Goal: Task Accomplishment & Management: Use online tool/utility

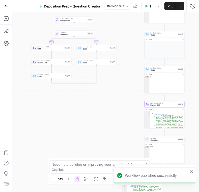
click at [92, 132] on div "true false true false true false Workflow Set Inputs Inputs Condition Condition…" at bounding box center [105, 102] width 187 height 180
click at [112, 8] on span "Version 167" at bounding box center [115, 6] width 17 height 5
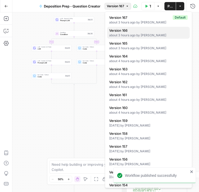
click at [130, 32] on span "Version 166" at bounding box center [147, 30] width 76 height 5
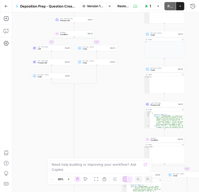
click at [121, 6] on span "Restore" at bounding box center [123, 6] width 11 height 5
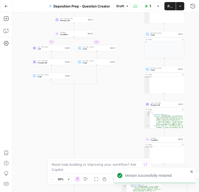
click at [170, 9] on button "Publish" at bounding box center [170, 6] width 11 height 8
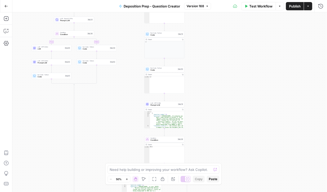
click at [199, 9] on button "Run History" at bounding box center [321, 6] width 8 height 8
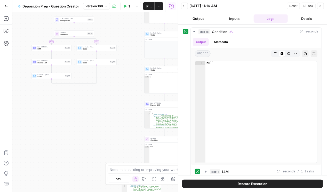
click at [181, 18] on button "Output" at bounding box center [198, 18] width 34 height 8
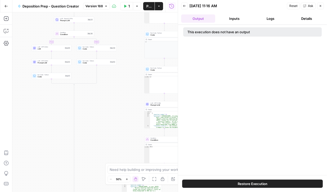
click at [199, 6] on icon "button" at bounding box center [320, 5] width 3 height 3
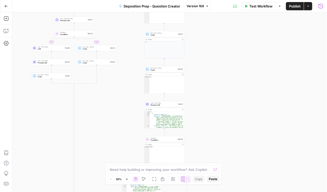
click at [199, 6] on icon "button" at bounding box center [321, 6] width 5 height 5
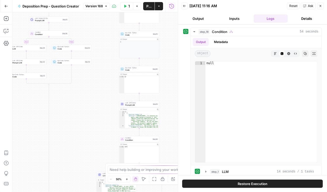
click at [187, 6] on button "Back" at bounding box center [184, 6] width 7 height 7
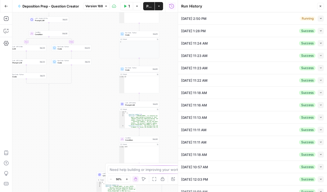
click at [320, 20] on button "Collapse" at bounding box center [321, 19] width 6 height 6
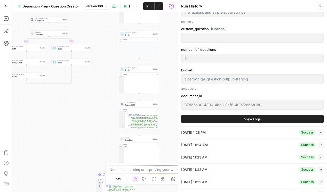
scroll to position [679, 0]
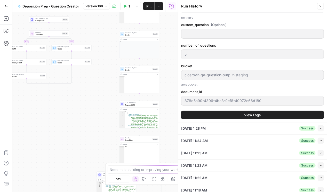
type input "To take the discovery deposition of the plaintiff`s designated building envelop…"
click at [257, 118] on span "View Logs" at bounding box center [253, 115] width 17 height 5
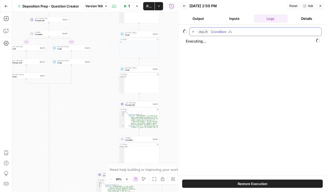
click at [193, 30] on icon "button" at bounding box center [193, 32] width 4 height 4
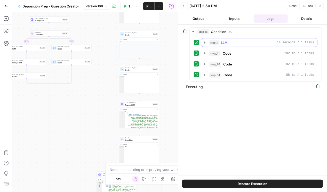
click at [204, 43] on icon "button" at bounding box center [205, 43] width 4 height 4
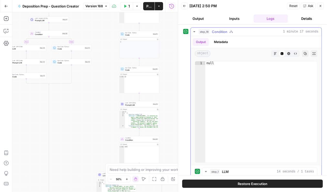
click at [222, 42] on button "Metadata" at bounding box center [221, 42] width 20 height 8
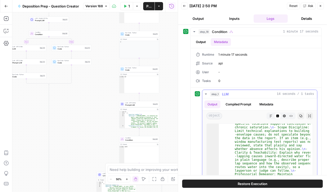
scroll to position [303, 0]
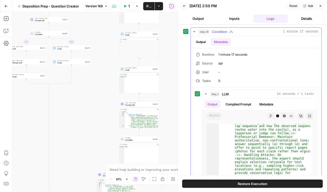
click at [194, 30] on icon "button" at bounding box center [194, 32] width 4 height 4
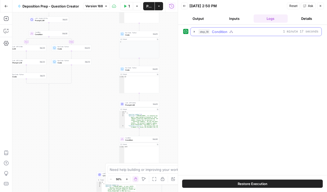
click at [196, 31] on icon "button" at bounding box center [194, 32] width 4 height 4
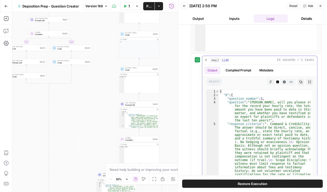
scroll to position [118, 0]
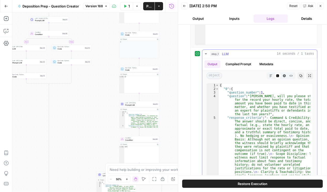
click at [208, 54] on button "step_1 LLM 14 seconds / 1 tasks" at bounding box center [260, 54] width 115 height 8
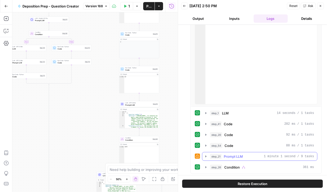
click at [207, 155] on icon "button" at bounding box center [206, 157] width 4 height 4
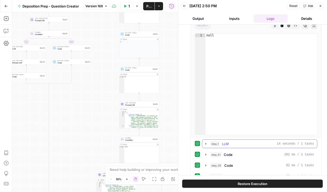
scroll to position [29, 0]
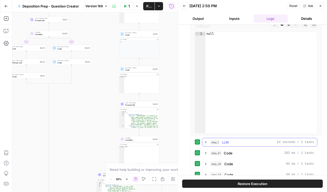
click at [205, 144] on button "step_1 LLM 14 seconds / 1 tasks" at bounding box center [260, 142] width 115 height 8
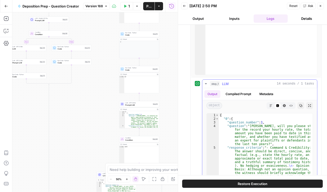
scroll to position [88, 0]
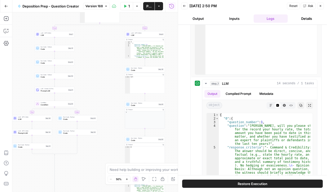
drag, startPoint x: 92, startPoint y: 101, endPoint x: 97, endPoint y: 149, distance: 48.6
click at [96, 150] on div "true false true false true false Workflow Set Inputs Inputs Condition Condition…" at bounding box center [95, 102] width 166 height 180
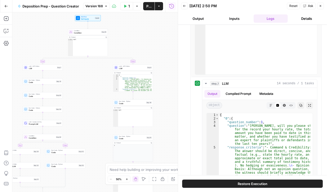
drag, startPoint x: 86, startPoint y: 106, endPoint x: 78, endPoint y: 117, distance: 12.9
click at [76, 124] on div "true false true false true false Workflow Set Inputs Inputs Condition Condition…" at bounding box center [95, 102] width 166 height 180
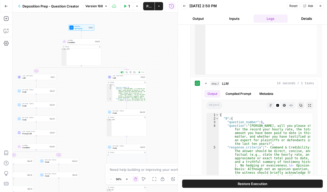
click at [122, 78] on span "LLM" at bounding box center [126, 78] width 27 height 3
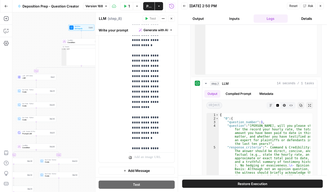
scroll to position [605, 0]
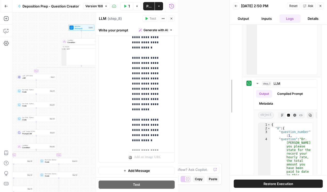
drag, startPoint x: 179, startPoint y: 79, endPoint x: 230, endPoint y: 80, distance: 51.4
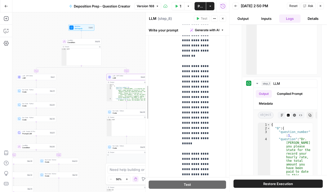
scroll to position [202, 0]
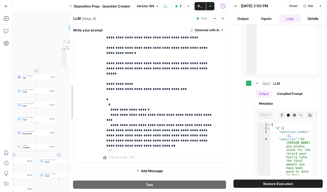
drag, startPoint x: 148, startPoint y: 96, endPoint x: 57, endPoint y: 106, distance: 91.8
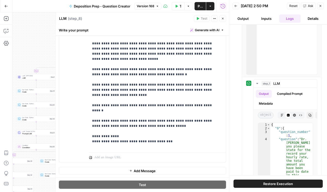
scroll to position [158, 0]
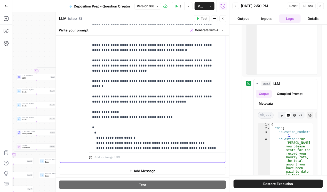
drag, startPoint x: 103, startPoint y: 111, endPoint x: 89, endPoint y: 108, distance: 14.4
click at [89, 108] on div "**********" at bounding box center [142, 51] width 167 height 223
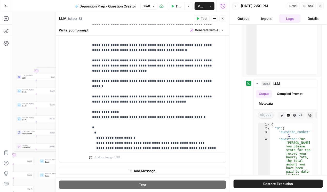
click at [204, 7] on button "Publish" at bounding box center [200, 6] width 11 height 8
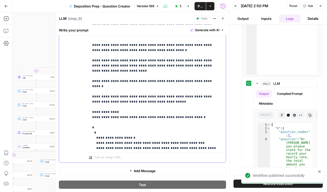
drag, startPoint x: 189, startPoint y: 95, endPoint x: 91, endPoint y: 98, distance: 97.7
click at [91, 98] on div "**********" at bounding box center [156, 45] width 135 height 211
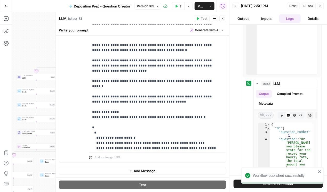
click at [224, 19] on icon "button" at bounding box center [222, 18] width 3 height 3
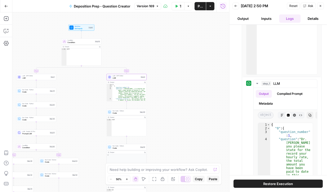
click at [40, 79] on span "LLM" at bounding box center [35, 78] width 27 height 3
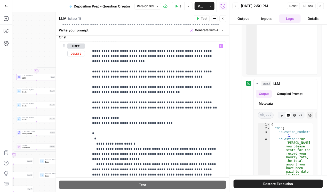
scroll to position [103, 0]
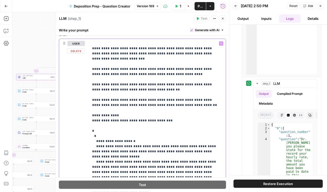
drag, startPoint x: 167, startPoint y: 90, endPoint x: 161, endPoint y: 90, distance: 5.4
click at [161, 90] on p "**********" at bounding box center [155, 2] width 126 height 491
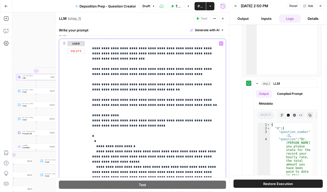
drag, startPoint x: 163, startPoint y: 89, endPoint x: 92, endPoint y: 91, distance: 70.6
click at [92, 91] on p "**********" at bounding box center [155, 5] width 126 height 496
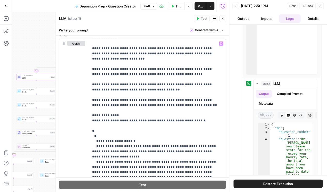
click at [201, 8] on span "Publish" at bounding box center [200, 6] width 5 height 5
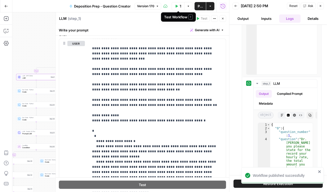
click at [178, 7] on icon "button" at bounding box center [176, 6] width 3 height 3
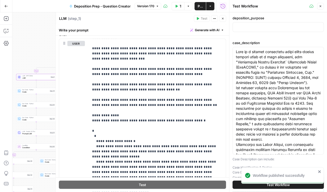
click at [249, 185] on button "Test Workflow" at bounding box center [278, 185] width 91 height 8
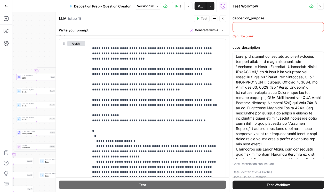
click at [323, 6] on button "Close" at bounding box center [321, 6] width 7 height 7
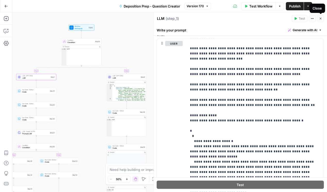
click at [323, 18] on button "Close" at bounding box center [321, 18] width 7 height 7
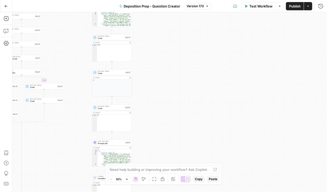
drag, startPoint x: 194, startPoint y: 93, endPoint x: 183, endPoint y: 26, distance: 67.9
click at [183, 26] on div "true false true false true false Workflow Set Inputs Inputs Condition Condition…" at bounding box center [169, 102] width 315 height 180
click at [113, 143] on span "Prompt LLM" at bounding box center [111, 144] width 26 height 3
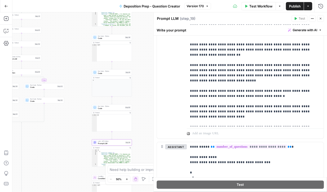
scroll to position [310, 0]
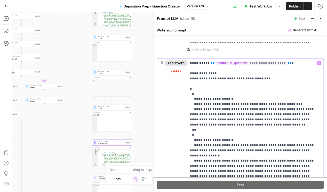
drag, startPoint x: 267, startPoint y: 77, endPoint x: 183, endPoint y: 80, distance: 83.8
click at [183, 80] on div "**********" at bounding box center [240, 160] width 167 height 203
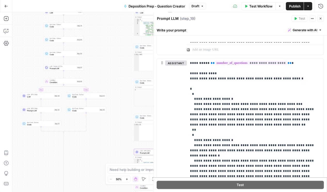
drag, startPoint x: 63, startPoint y: 127, endPoint x: 98, endPoint y: 140, distance: 37.4
click at [93, 148] on div "true false true false true false Workflow Set Inputs Inputs Condition Condition…" at bounding box center [169, 102] width 315 height 180
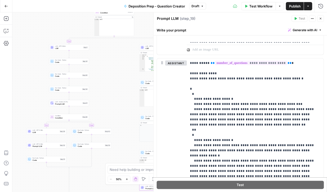
drag, startPoint x: 102, startPoint y: 71, endPoint x: 84, endPoint y: 100, distance: 34.1
click at [102, 104] on div "true false true false true false Workflow Set Inputs Inputs Condition Condition…" at bounding box center [169, 102] width 315 height 180
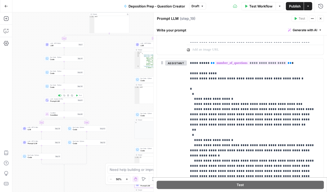
click at [68, 102] on span "Prompt LLM" at bounding box center [63, 101] width 26 height 3
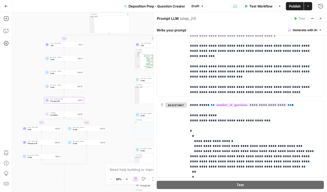
scroll to position [280, 0]
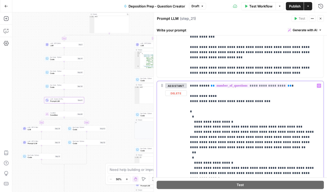
drag, startPoint x: 268, startPoint y: 103, endPoint x: 190, endPoint y: 101, distance: 78.0
click at [190, 101] on p "**********" at bounding box center [254, 176] width 129 height 186
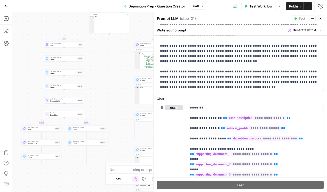
scroll to position [0, 0]
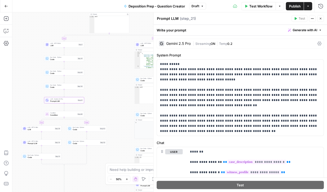
click at [318, 44] on icon at bounding box center [320, 44] width 4 height 4
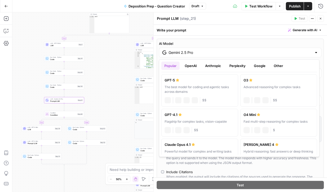
click at [292, 54] on input "Gemini 2.5 Pro" at bounding box center [241, 52] width 144 height 5
click at [194, 65] on button "OpenAI" at bounding box center [191, 66] width 18 height 8
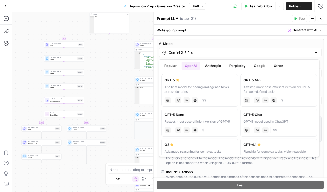
click at [263, 89] on div "A faster, more cost-efficient version of GPT-5 for well-defined tasks" at bounding box center [279, 89] width 70 height 9
type input "GPT-5 Mini"
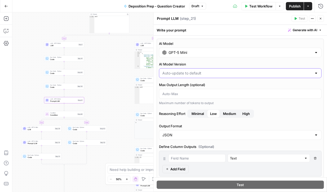
click at [185, 73] on input "AI Model Version" at bounding box center [237, 73] width 150 height 5
type input "Auto-update to default"
click at [217, 63] on label "AI Model Version" at bounding box center [240, 64] width 163 height 5
click at [217, 71] on input "Auto-update to default" at bounding box center [237, 73] width 150 height 5
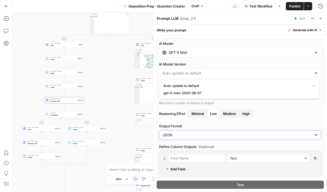
type input "Auto-update to default"
click at [209, 134] on input "Output Format" at bounding box center [237, 135] width 150 height 5
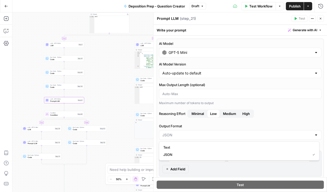
type input "JSON"
click at [265, 116] on label "Reasoning Effort Minimal Low Medium High" at bounding box center [240, 114] width 163 height 8
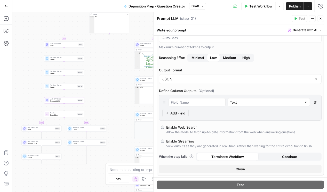
scroll to position [74, 0]
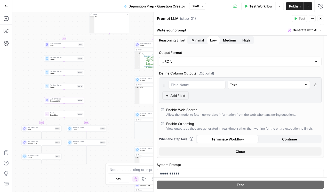
click at [295, 8] on span "Publish" at bounding box center [295, 6] width 12 height 5
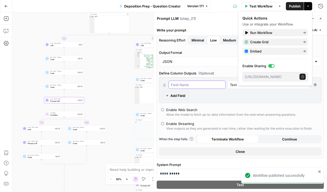
click at [194, 83] on input "text" at bounding box center [197, 84] width 52 height 5
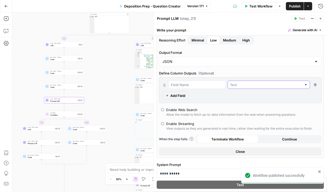
click at [230, 83] on input "text" at bounding box center [266, 84] width 72 height 5
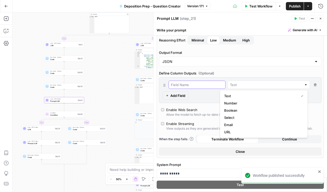
type input "Text"
click at [190, 84] on input "text" at bounding box center [197, 84] width 52 height 5
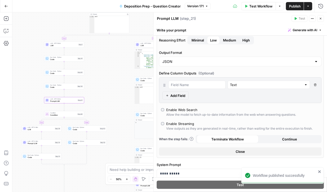
click at [219, 102] on div "Text Delete Field Add Field" at bounding box center [240, 91] width 163 height 26
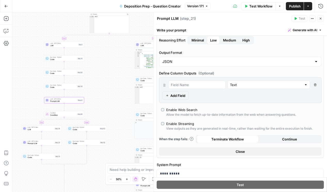
click at [165, 85] on icon at bounding box center [164, 85] width 4 height 4
drag, startPoint x: 188, startPoint y: 69, endPoint x: 153, endPoint y: 70, distance: 35.1
click at [153, 70] on div "**********" at bounding box center [240, 102] width 174 height 180
click at [182, 95] on span "Add Field" at bounding box center [178, 95] width 15 height 5
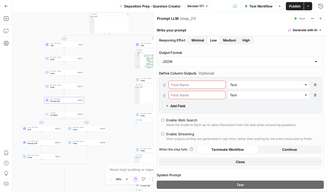
click at [314, 94] on icon "button" at bounding box center [315, 95] width 3 height 3
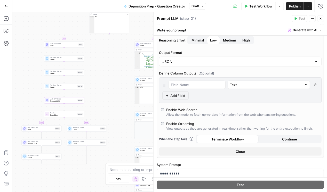
click at [166, 86] on icon at bounding box center [164, 85] width 4 height 4
click at [183, 80] on div "Text Delete Field Add Field" at bounding box center [240, 91] width 163 height 26
click at [195, 72] on label "Define Column Outputs (Optional)" at bounding box center [240, 73] width 163 height 5
click at [198, 73] on label "Define Column Outputs (Optional)" at bounding box center [240, 73] width 163 height 5
drag, startPoint x: 159, startPoint y: 73, endPoint x: 197, endPoint y: 72, distance: 37.7
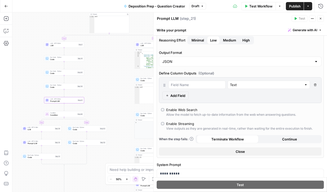
click at [197, 72] on div "AI Model GPT-5 Mini AI Model Version Auto-update to default Max Output Length (…" at bounding box center [240, 61] width 167 height 193
copy label "Define Column Outputs"
click at [197, 63] on input "Output Format" at bounding box center [237, 61] width 150 height 5
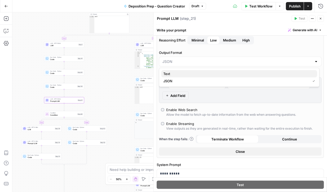
click at [186, 76] on span "Text" at bounding box center [239, 73] width 150 height 5
type input "Text"
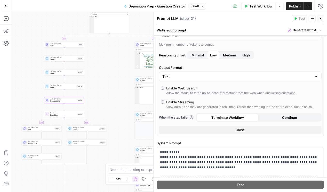
scroll to position [92, 0]
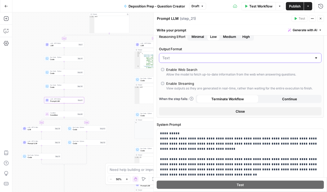
click at [189, 61] on input "Output Format" at bounding box center [237, 58] width 150 height 5
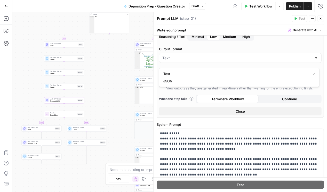
type input "JSON"
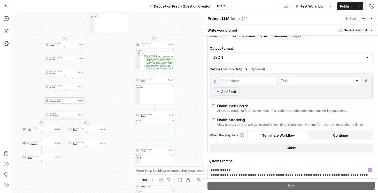
scroll to position [74, 0]
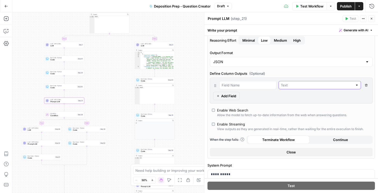
click at [318, 85] on input "text" at bounding box center [317, 84] width 72 height 5
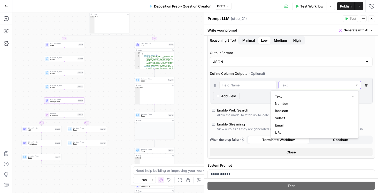
click at [318, 85] on input "text" at bounding box center [317, 84] width 72 height 5
type input "Text"
click at [287, 75] on div "Define Column Outputs (Optional) Text Delete Field Add Field" at bounding box center [291, 87] width 163 height 33
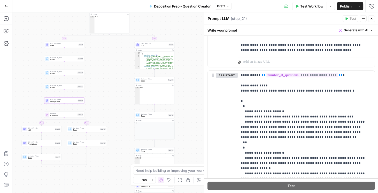
scroll to position [487, 0]
drag, startPoint x: 246, startPoint y: 110, endPoint x: 274, endPoint y: 108, distance: 27.9
click at [274, 108] on p "**********" at bounding box center [305, 165] width 129 height 186
copy p "**********"
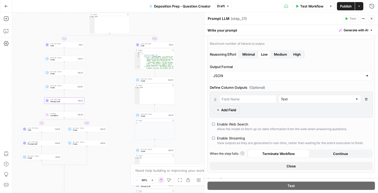
scroll to position [59, 0]
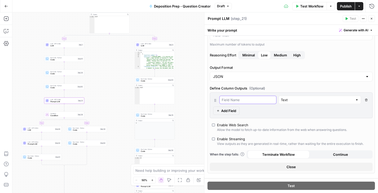
click at [239, 99] on input "text" at bounding box center [248, 99] width 52 height 5
paste input "question_number"
type input "question_number"
click at [285, 98] on input "text" at bounding box center [317, 99] width 72 height 5
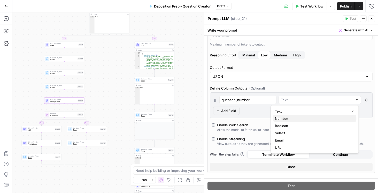
click at [286, 116] on span "Number" at bounding box center [313, 117] width 77 height 5
type input "Number"
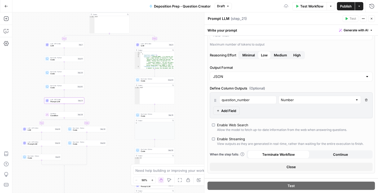
click at [232, 107] on button "Add Field" at bounding box center [226, 110] width 26 height 8
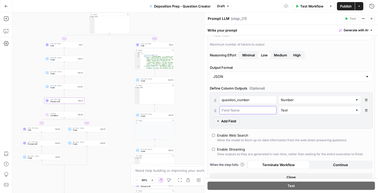
click at [240, 109] on input "text" at bounding box center [248, 109] width 52 height 5
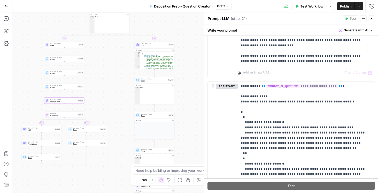
scroll to position [487, 0]
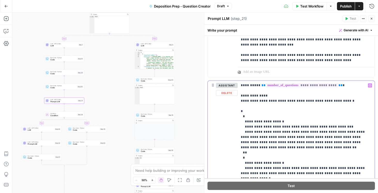
drag, startPoint x: 259, startPoint y: 125, endPoint x: 246, endPoint y: 125, distance: 13.2
click at [246, 125] on p "**********" at bounding box center [305, 176] width 129 height 186
copy p "********"
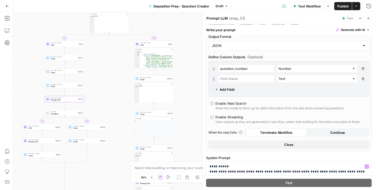
scroll to position [74, 0]
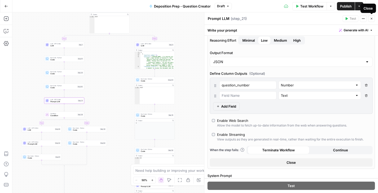
click at [327, 17] on icon "button" at bounding box center [371, 18] width 3 height 3
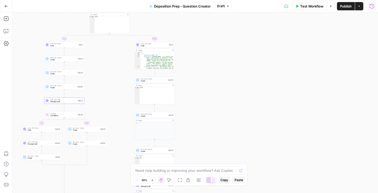
click at [327, 8] on icon "button" at bounding box center [371, 6] width 5 height 5
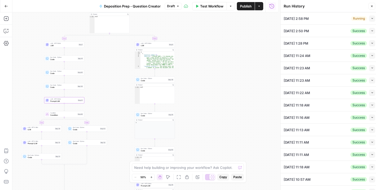
click at [327, 19] on button "Collapse" at bounding box center [372, 19] width 6 height 6
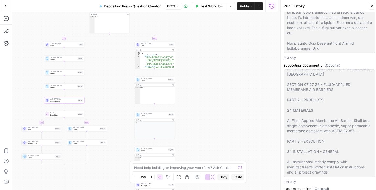
scroll to position [649, 0]
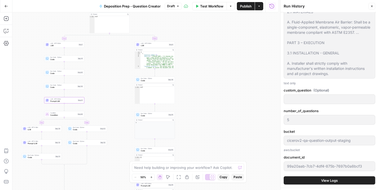
type input "To take the discovery deposition of the plaintiff`s designated building envelop…"
click at [327, 180] on span "View Logs" at bounding box center [329, 180] width 17 height 5
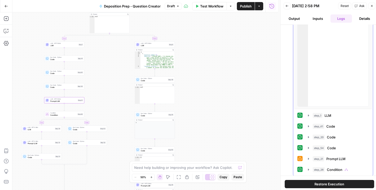
scroll to position [58, 0]
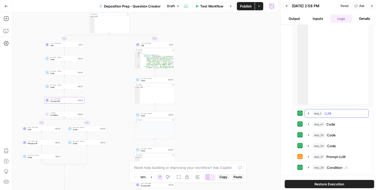
click at [305, 113] on button "step_1 LLM 22 seconds / 2 tasks" at bounding box center [337, 114] width 64 height 8
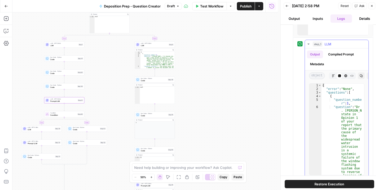
scroll to position [117, 0]
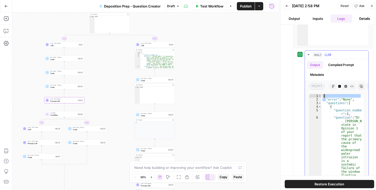
drag, startPoint x: 326, startPoint y: 99, endPoint x: 358, endPoint y: 97, distance: 32.3
click at [327, 97] on div "**********" at bounding box center [336, 140] width 55 height 92
type textarea "**********"
drag, startPoint x: 351, startPoint y: 103, endPoint x: 358, endPoint y: 104, distance: 7.1
click at [327, 104] on div "**********" at bounding box center [336, 140] width 55 height 92
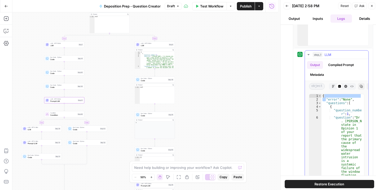
click at [327, 87] on icon "button" at bounding box center [332, 86] width 3 height 3
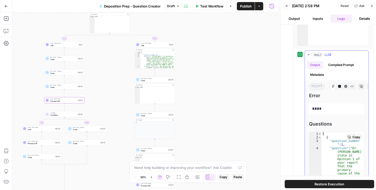
scroll to position [0, 0]
click at [327, 85] on icon "button" at bounding box center [339, 86] width 3 height 3
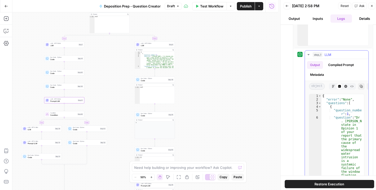
click at [327, 87] on icon "button" at bounding box center [332, 86] width 3 height 3
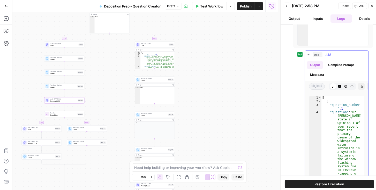
scroll to position [40, 0]
click at [306, 54] on icon "button" at bounding box center [308, 55] width 4 height 4
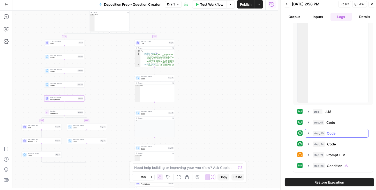
scroll to position [2, 0]
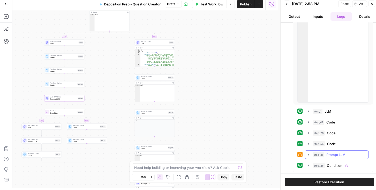
click at [309, 154] on icon "button" at bounding box center [308, 155] width 4 height 4
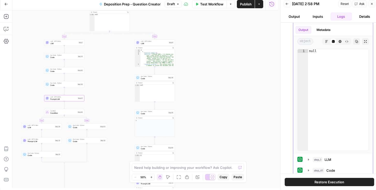
scroll to position [0, 0]
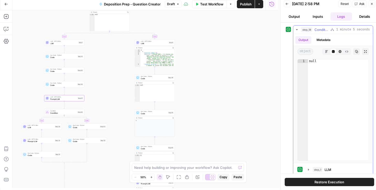
click at [293, 29] on button "step_18 Condition 1 minute 5 seconds" at bounding box center [333, 30] width 80 height 8
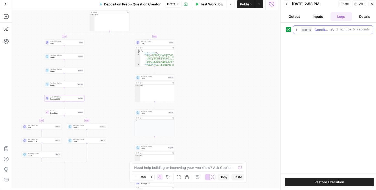
click at [295, 30] on icon "button" at bounding box center [297, 30] width 4 height 4
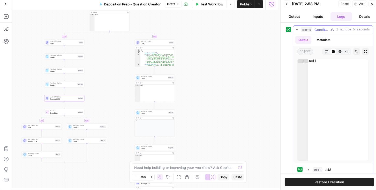
click at [325, 50] on icon "button" at bounding box center [326, 51] width 3 height 3
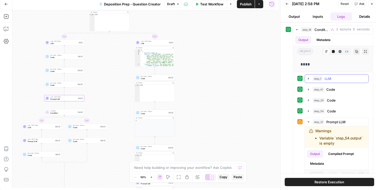
click at [306, 78] on icon "button" at bounding box center [308, 79] width 4 height 4
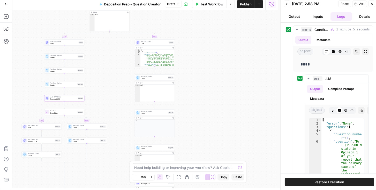
click at [143, 43] on span "LLM" at bounding box center [154, 43] width 27 height 3
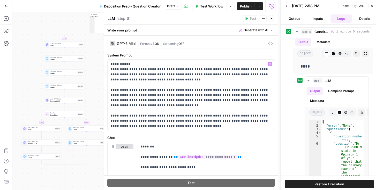
click at [268, 42] on icon at bounding box center [270, 44] width 4 height 4
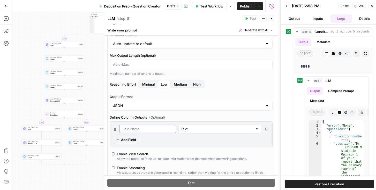
click at [141, 127] on input "text" at bounding box center [147, 129] width 52 height 5
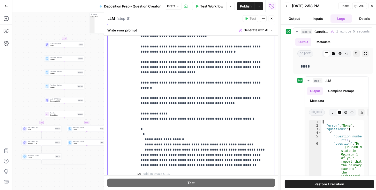
drag, startPoint x: 173, startPoint y: 118, endPoint x: 146, endPoint y: 117, distance: 26.7
copy p "**********"
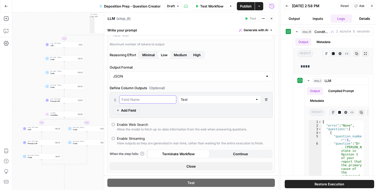
click at [139, 98] on input "text" at bounding box center [147, 99] width 52 height 5
paste input "question_number"
type input "question_number"
click at [223, 100] on input "text" at bounding box center [217, 99] width 72 height 5
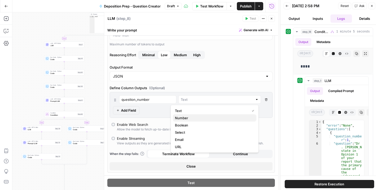
click at [192, 116] on span "Number" at bounding box center [213, 117] width 77 height 5
type input "Number"
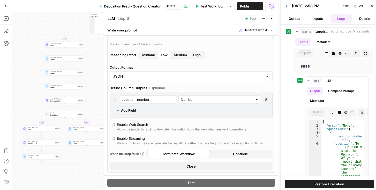
click at [132, 106] on button "Add Field" at bounding box center [126, 110] width 26 height 8
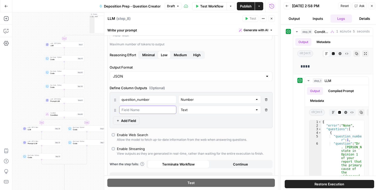
click at [146, 110] on input "text" at bounding box center [147, 109] width 52 height 5
type input "question"
click at [190, 113] on div "Text" at bounding box center [219, 110] width 82 height 8
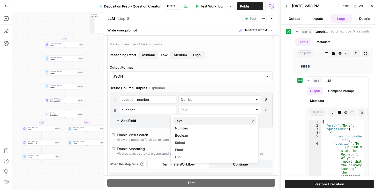
click at [188, 120] on span "Text" at bounding box center [211, 121] width 73 height 5
type input "Text"
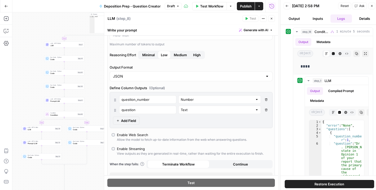
click at [125, 118] on span "Add Field" at bounding box center [128, 120] width 15 height 5
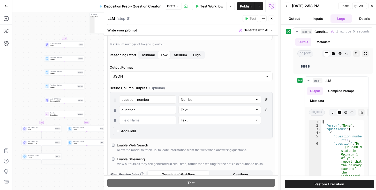
click at [142, 123] on div at bounding box center [147, 120] width 57 height 8
type input "response_criteria"
drag, startPoint x: 138, startPoint y: 121, endPoint x: 176, endPoint y: 132, distance: 39.2
click at [176, 132] on div "question_number Number Delete Field question Text Delete Field response_criteri…" at bounding box center [191, 115] width 163 height 47
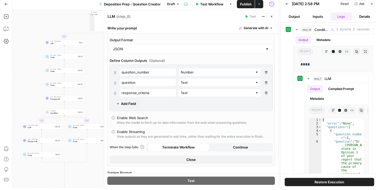
scroll to position [82, 0]
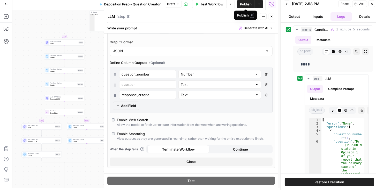
click at [249, 2] on span "Publish" at bounding box center [246, 4] width 12 height 5
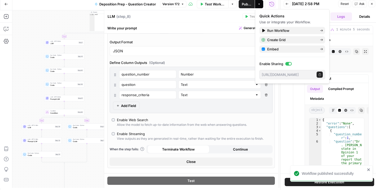
click at [216, 18] on div "LLM LLM ( step_8 )" at bounding box center [174, 17] width 134 height 6
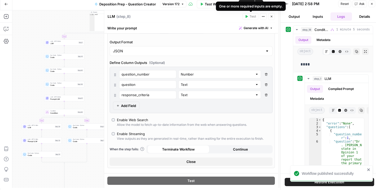
click at [273, 17] on icon "button" at bounding box center [271, 16] width 3 height 3
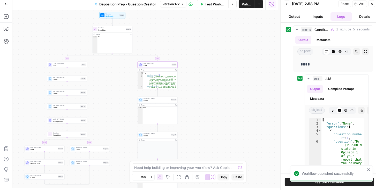
drag, startPoint x: 194, startPoint y: 34, endPoint x: 195, endPoint y: 55, distance: 21.0
click at [196, 55] on div "true false true false true false Workflow Set Inputs Inputs Condition Condition…" at bounding box center [144, 99] width 265 height 178
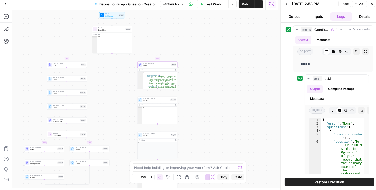
click at [108, 28] on span "Condition" at bounding box center [111, 28] width 26 height 2
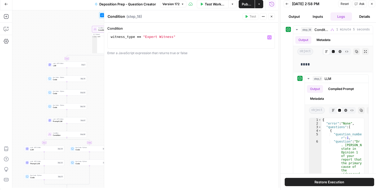
click at [273, 18] on button "Close" at bounding box center [271, 16] width 7 height 7
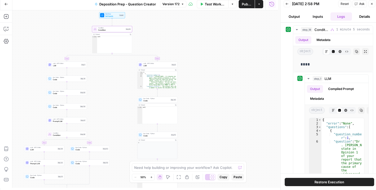
click at [153, 66] on span "LLM" at bounding box center [156, 66] width 27 height 3
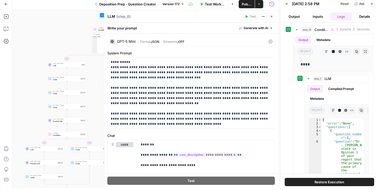
click at [268, 40] on icon at bounding box center [270, 42] width 4 height 4
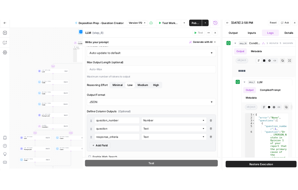
scroll to position [44, 0]
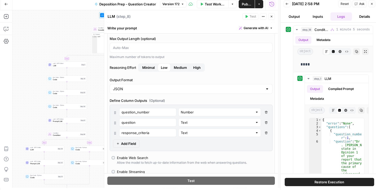
drag, startPoint x: 113, startPoint y: 99, endPoint x: 167, endPoint y: 102, distance: 54.1
click at [154, 99] on label "Define Column Outputs (Optional)" at bounding box center [191, 100] width 163 height 5
click at [96, 72] on div "true false true false true false Workflow Set Inputs Inputs Condition Condition…" at bounding box center [144, 99] width 265 height 178
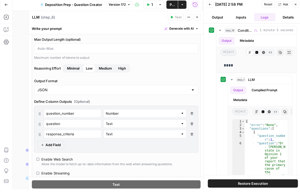
scroll to position [0, 0]
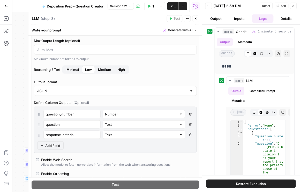
click at [206, 7] on button "Back" at bounding box center [208, 6] width 7 height 7
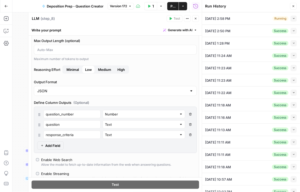
click at [290, 21] on button "Collapse" at bounding box center [293, 19] width 6 height 6
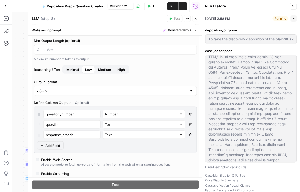
scroll to position [74, 0]
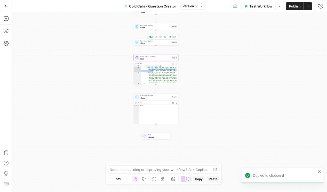
scroll to position [9, 0]
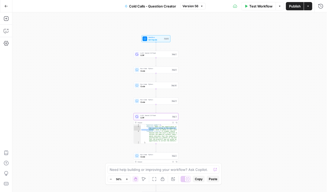
click at [146, 56] on span "LLM" at bounding box center [156, 55] width 30 height 3
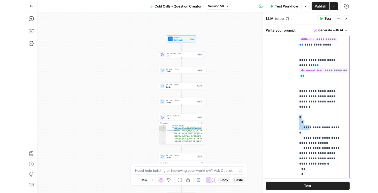
scroll to position [0, 0]
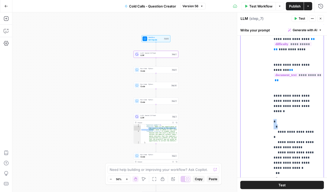
drag, startPoint x: 272, startPoint y: 118, endPoint x: 278, endPoint y: 116, distance: 6.2
click at [278, 116] on div "**********" at bounding box center [296, 103] width 51 height 211
copy p "* * ******"
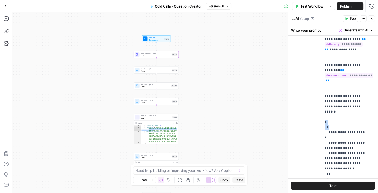
click at [8, 7] on button "Go Back" at bounding box center [6, 6] width 9 height 9
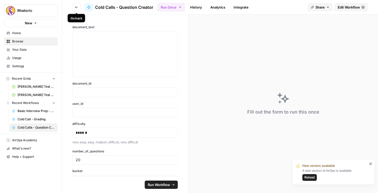
click at [75, 7] on button "Go back" at bounding box center [76, 7] width 8 height 8
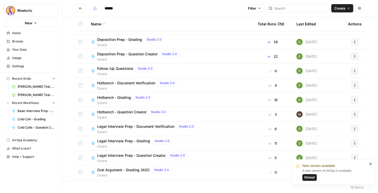
scroll to position [110, 0]
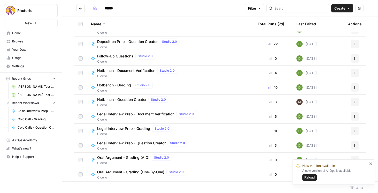
click at [125, 141] on span "Legal Interview Prep - Question Creator" at bounding box center [131, 142] width 68 height 5
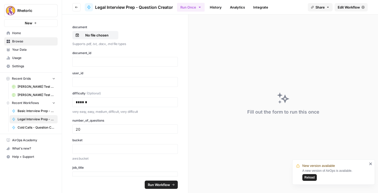
click at [327, 7] on span "Edit Workflow" at bounding box center [349, 7] width 22 height 5
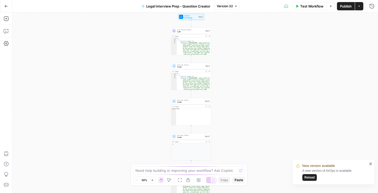
drag, startPoint x: 229, startPoint y: 97, endPoint x: 222, endPoint y: 128, distance: 32.2
click at [222, 128] on div "Workflow Set Inputs Inputs LLM · Gemini 2.5 Flash LLM Step 6 Output Expand Outp…" at bounding box center [195, 102] width 366 height 180
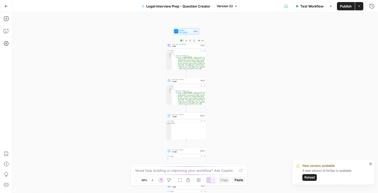
click at [177, 47] on span "LLM" at bounding box center [185, 46] width 27 height 3
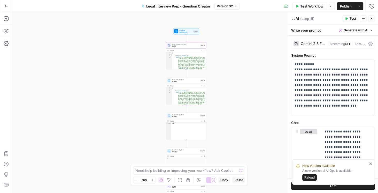
click at [327, 44] on icon at bounding box center [370, 44] width 4 height 4
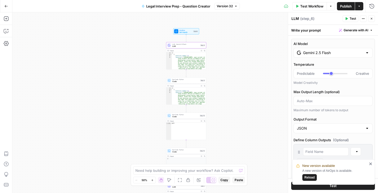
type input "***"
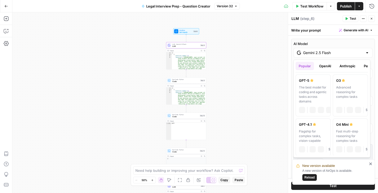
click at [327, 52] on input "Gemini 2.5 Flash" at bounding box center [333, 52] width 60 height 5
click at [327, 65] on button "OpenAI" at bounding box center [325, 66] width 18 height 8
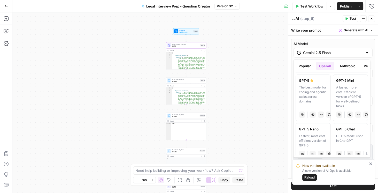
click at [327, 87] on div "A faster, more cost-efficient version of GPT-5 for well-defined tasks" at bounding box center [350, 96] width 28 height 23
type input "GPT-5 Mini"
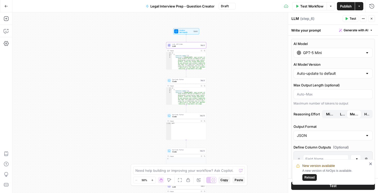
click at [327, 114] on button "Low" at bounding box center [342, 114] width 11 height 8
click at [327, 115] on span "Minimal" at bounding box center [330, 113] width 8 height 5
click at [327, 115] on button "Low" at bounding box center [342, 114] width 11 height 8
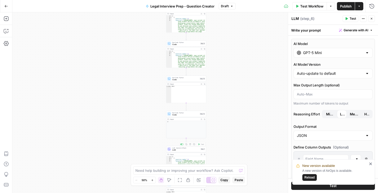
click at [182, 151] on span "LLM" at bounding box center [185, 150] width 27 height 3
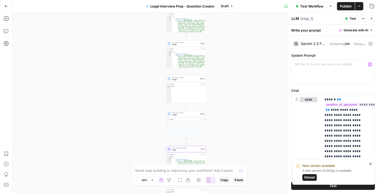
click at [327, 43] on icon at bounding box center [370, 44] width 4 height 4
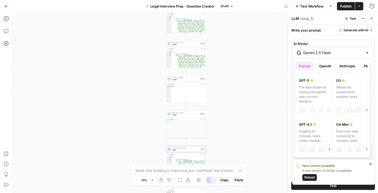
click at [327, 50] on div "Gemini 2.5 Flash" at bounding box center [332, 53] width 79 height 10
click at [327, 68] on button "OpenAI" at bounding box center [325, 66] width 18 height 8
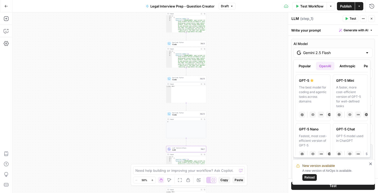
click at [327, 87] on div "A faster, more cost-efficient version of GPT-5 for well-defined tasks" at bounding box center [350, 96] width 28 height 23
type input "GPT-5 Mini"
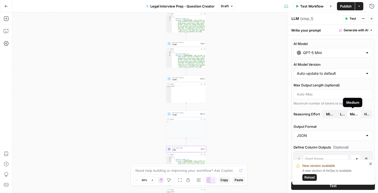
click at [327, 113] on span "Low" at bounding box center [342, 113] width 5 height 5
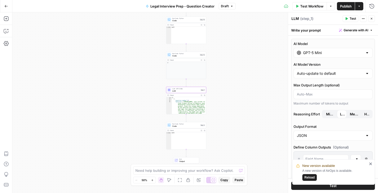
click at [327, 6] on span "Publish" at bounding box center [346, 6] width 12 height 5
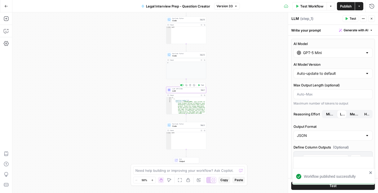
click at [180, 91] on span "LLM" at bounding box center [185, 90] width 27 height 3
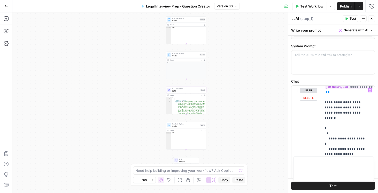
scroll to position [230, 0]
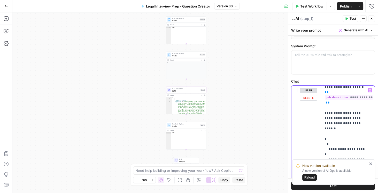
drag, startPoint x: 332, startPoint y: 118, endPoint x: 324, endPoint y: 111, distance: 10.8
click at [324, 111] on div "**********" at bounding box center [346, 191] width 51 height 211
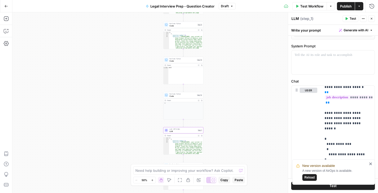
drag, startPoint x: 233, startPoint y: 86, endPoint x: 222, endPoint y: 110, distance: 25.8
click at [230, 126] on div "Workflow Set Inputs Inputs LLM · GPT-5 Mini LLM Step 6 Output Expand Output Cop…" at bounding box center [195, 102] width 366 height 180
drag, startPoint x: 236, startPoint y: 61, endPoint x: 248, endPoint y: 133, distance: 72.8
click at [248, 133] on div "Workflow Set Inputs Inputs LLM · GPT-5 Mini LLM Step 6 Output Expand Output Cop…" at bounding box center [195, 102] width 366 height 180
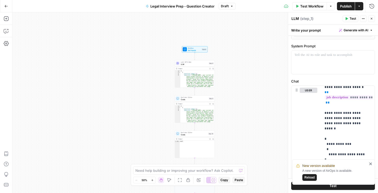
click at [188, 64] on span "LLM" at bounding box center [194, 64] width 27 height 3
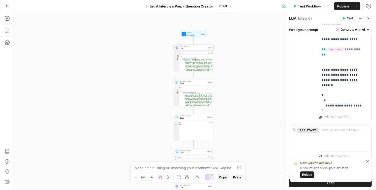
scroll to position [211, 0]
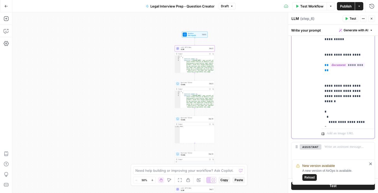
drag, startPoint x: 332, startPoint y: 100, endPoint x: 320, endPoint y: 93, distance: 14.4
click at [320, 93] on div "**********" at bounding box center [332, 27] width 83 height 223
click at [327, 84] on p "**********" at bounding box center [345, 57] width 43 height 279
click at [327, 9] on button "Publish" at bounding box center [346, 6] width 18 height 8
click at [327, 19] on button "Close" at bounding box center [371, 18] width 7 height 7
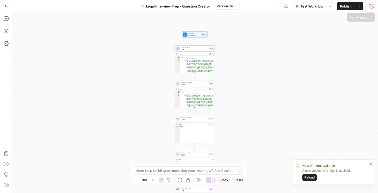
click at [327, 6] on icon "button" at bounding box center [371, 6] width 5 height 5
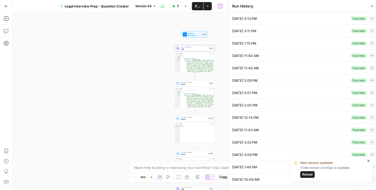
click at [327, 20] on button "Collapse" at bounding box center [372, 19] width 6 height 6
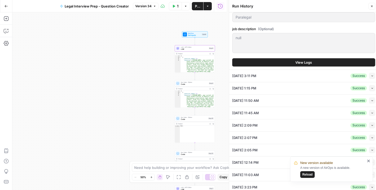
click at [290, 62] on button "View Logs" at bounding box center [303, 62] width 143 height 8
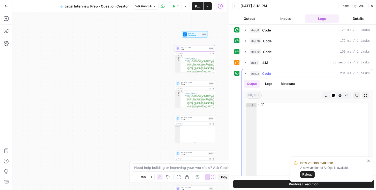
scroll to position [15, 0]
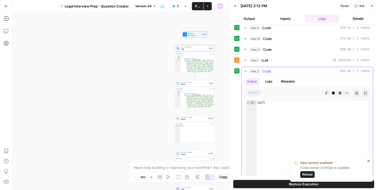
click at [269, 82] on button "Logs" at bounding box center [269, 82] width 14 height 8
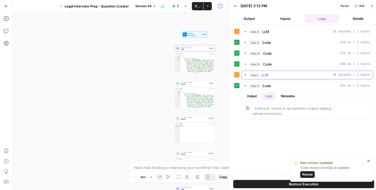
click at [245, 77] on button "step_1 LLM 36 seconds / 2 tasks" at bounding box center [307, 75] width 131 height 8
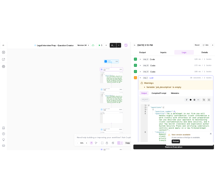
scroll to position [15, 0]
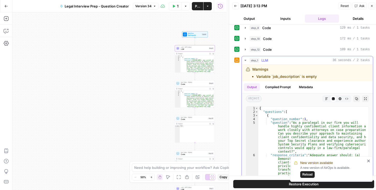
type textarea "**********"
drag, startPoint x: 279, startPoint y: 111, endPoint x: 262, endPoint y: 111, distance: 16.8
drag, startPoint x: 262, startPoint y: 111, endPoint x: 281, endPoint y: 112, distance: 19.2
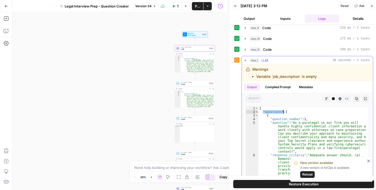
click at [327, 8] on button "Close" at bounding box center [371, 6] width 7 height 7
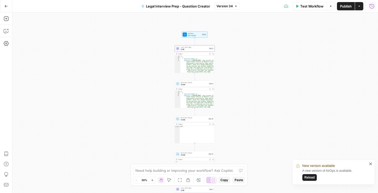
click at [230, 5] on span "Version 34" at bounding box center [224, 6] width 16 height 5
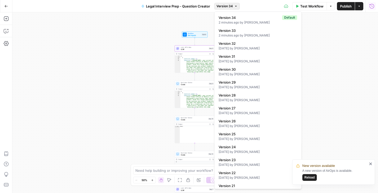
drag, startPoint x: 348, startPoint y: 48, endPoint x: 343, endPoint y: 43, distance: 6.8
click at [327, 48] on div "Workflow Set Inputs Inputs LLM · GPT-5 Mini LLM Step 6 Output Expand Output Cop…" at bounding box center [195, 102] width 366 height 180
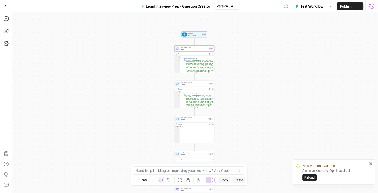
click at [327, 6] on span "Publish" at bounding box center [346, 6] width 12 height 5
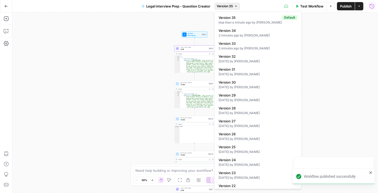
click at [223, 6] on span "Version 35" at bounding box center [225, 6] width 16 height 5
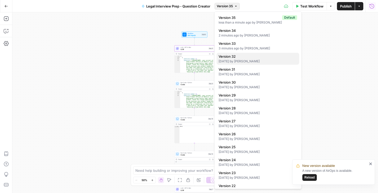
click at [252, 62] on div "5 days ago by Daniel Scarr" at bounding box center [258, 61] width 79 height 5
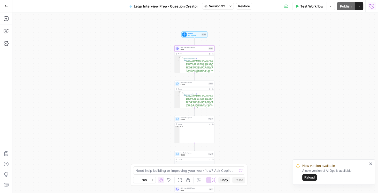
click at [247, 9] on button "Restore" at bounding box center [244, 6] width 16 height 7
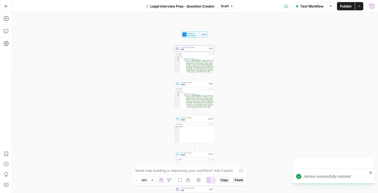
click at [327, 10] on button "Publish" at bounding box center [346, 6] width 18 height 8
click at [228, 50] on div "Workflow Set Inputs Inputs LLM · Gemini 2.5 Flash LLM Step 6 Output Expand Outp…" at bounding box center [195, 102] width 366 height 180
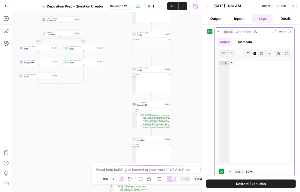
click at [219, 30] on icon "button" at bounding box center [218, 32] width 4 height 4
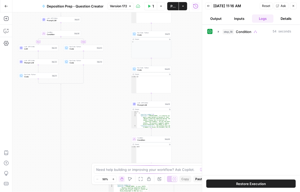
click at [207, 8] on button "Back" at bounding box center [208, 6] width 7 height 7
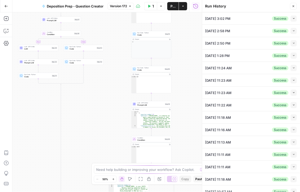
click at [293, 21] on button "Collapse" at bounding box center [293, 19] width 6 height 6
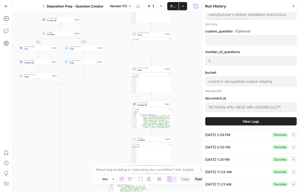
scroll to position [723, 0]
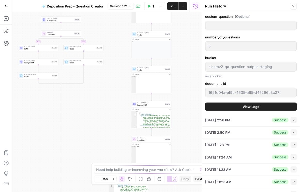
click at [252, 107] on span "View Logs" at bounding box center [251, 106] width 17 height 5
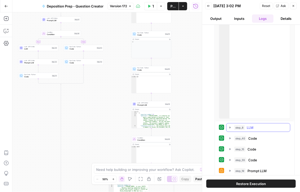
click at [230, 126] on icon "button" at bounding box center [230, 128] width 4 height 4
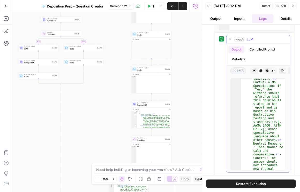
scroll to position [221, 0]
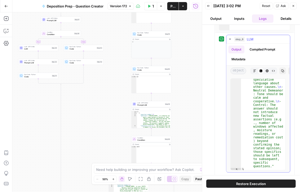
click at [229, 37] on icon "button" at bounding box center [230, 39] width 4 height 4
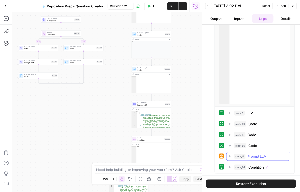
click at [230, 156] on icon "button" at bounding box center [230, 157] width 4 height 4
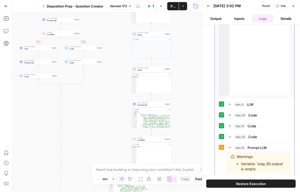
scroll to position [0, 0]
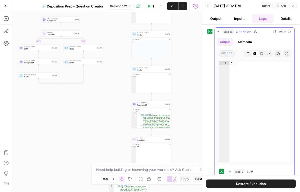
click at [216, 32] on icon "button" at bounding box center [218, 32] width 4 height 4
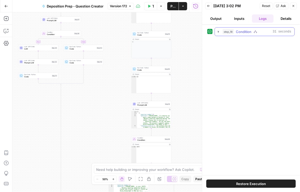
click at [217, 32] on icon "button" at bounding box center [218, 31] width 5 height 5
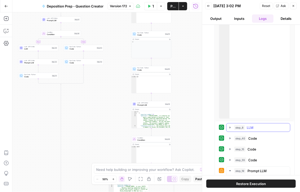
click at [228, 126] on icon "button" at bounding box center [230, 128] width 4 height 4
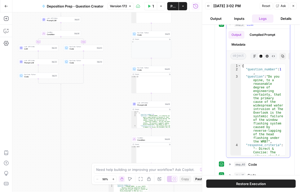
scroll to position [118, 0]
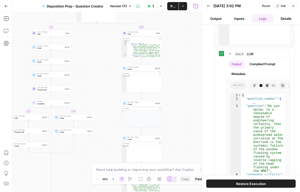
drag, startPoint x: 113, startPoint y: 74, endPoint x: 77, endPoint y: 89, distance: 38.6
click at [103, 143] on div "true false true false true false Workflow Set Inputs Inputs Condition Condition…" at bounding box center [106, 102] width 189 height 180
drag, startPoint x: 79, startPoint y: 87, endPoint x: 86, endPoint y: 118, distance: 32.6
click at [86, 119] on div "true false true false true false Workflow Set Inputs Inputs Condition Condition…" at bounding box center [106, 102] width 189 height 180
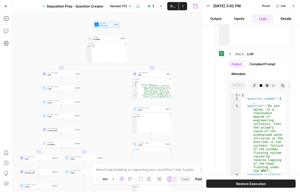
click at [53, 50] on div "true false true false true false Workflow Set Inputs Inputs Condition Condition…" at bounding box center [106, 102] width 189 height 180
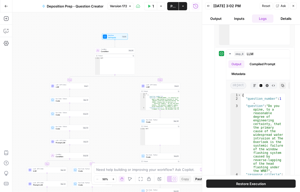
click at [60, 86] on span "LLM" at bounding box center [69, 87] width 27 height 3
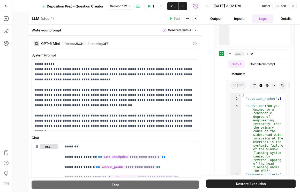
click at [193, 43] on icon at bounding box center [194, 44] width 4 height 4
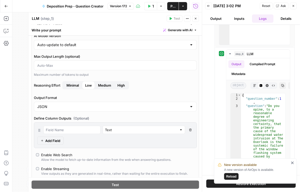
scroll to position [59, 0]
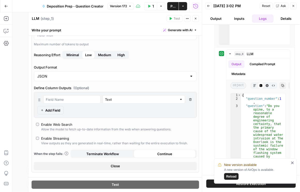
click at [196, 18] on icon "button" at bounding box center [195, 18] width 3 height 3
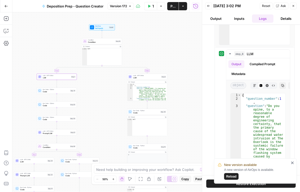
drag, startPoint x: 169, startPoint y: 69, endPoint x: 143, endPoint y: 62, distance: 26.9
click at [144, 51] on div "true false true false true false Workflow Set Inputs Inputs Condition Condition…" at bounding box center [106, 102] width 189 height 180
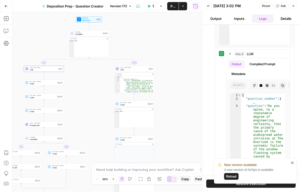
click at [139, 70] on span "LLM" at bounding box center [133, 70] width 27 height 3
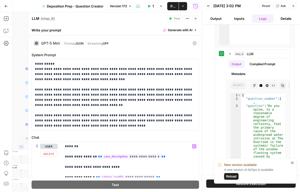
scroll to position [0, 0]
click at [193, 40] on div "GPT-5 Mini | Format JSON | Streaming OFF" at bounding box center [115, 44] width 167 height 10
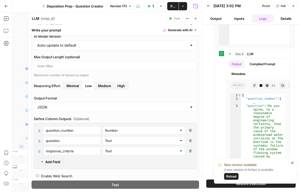
scroll to position [59, 0]
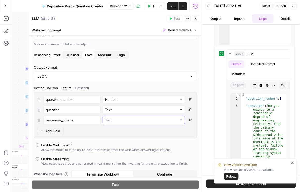
click at [157, 121] on input "text" at bounding box center [141, 120] width 72 height 5
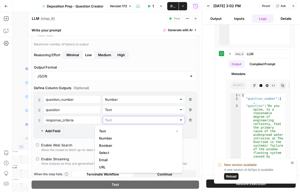
click at [157, 121] on input "text" at bounding box center [141, 120] width 72 height 5
type input "Text"
click at [186, 129] on div "question_number Number Delete Field question Text Delete Field response_criteri…" at bounding box center [115, 115] width 163 height 47
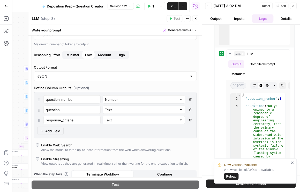
click at [189, 120] on icon "button" at bounding box center [190, 120] width 3 height 3
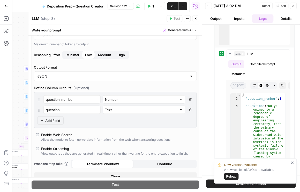
click at [189, 111] on button "Delete Field" at bounding box center [190, 110] width 6 height 8
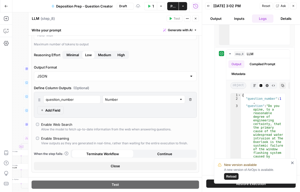
click at [190, 99] on button "Delete Field" at bounding box center [190, 100] width 6 height 8
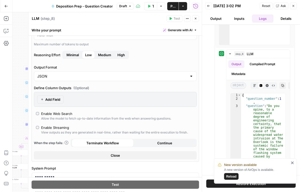
click at [173, 8] on span "Publish" at bounding box center [172, 6] width 5 height 5
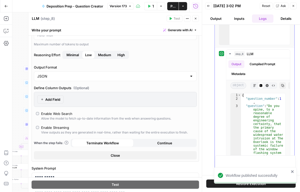
click at [208, 5] on icon "button" at bounding box center [208, 5] width 3 height 3
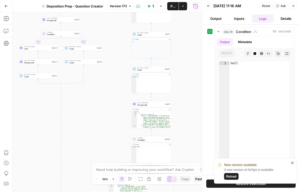
click at [207, 7] on icon "button" at bounding box center [208, 5] width 3 height 3
click at [208, 6] on icon "button" at bounding box center [208, 6] width 3 height 2
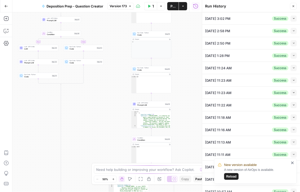
click at [293, 6] on icon "button" at bounding box center [293, 6] width 2 height 2
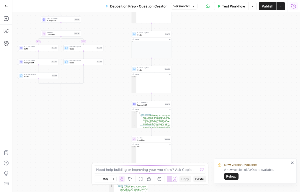
click at [294, 9] on button "Run History" at bounding box center [293, 6] width 8 height 8
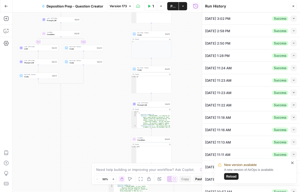
click at [149, 4] on button "Test Workflow" at bounding box center [150, 6] width 13 height 8
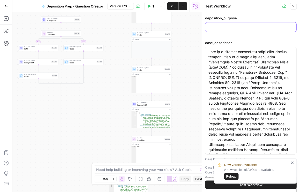
click at [218, 25] on input "deposition_purpose" at bounding box center [250, 27] width 85 height 5
type input "To take the discovery deposition of the plaintiff`s designated building envelop…"
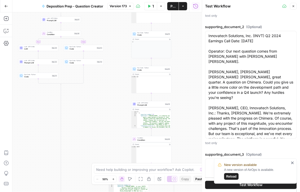
scroll to position [472, 0]
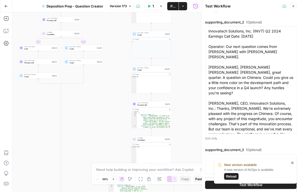
click at [293, 162] on icon "close" at bounding box center [293, 163] width 4 height 4
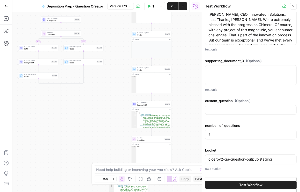
scroll to position [582, 0]
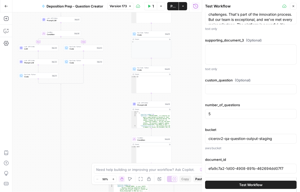
click at [248, 182] on button "Test Workflow" at bounding box center [250, 185] width 91 height 8
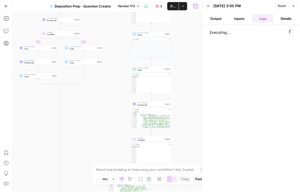
click at [239, 18] on button "Inputs" at bounding box center [239, 18] width 21 height 8
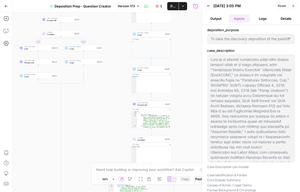
click at [216, 20] on button "Output" at bounding box center [215, 18] width 21 height 8
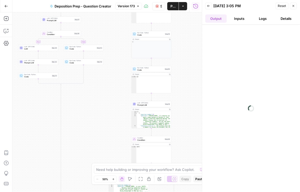
click at [257, 19] on button "Logs" at bounding box center [262, 18] width 21 height 8
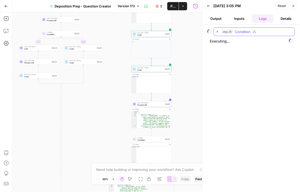
click at [218, 31] on icon "button" at bounding box center [217, 32] width 1 height 2
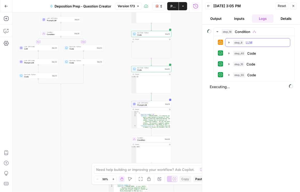
click at [228, 44] on button "step_8 LLM 13 seconds / 1 tasks" at bounding box center [257, 42] width 65 height 8
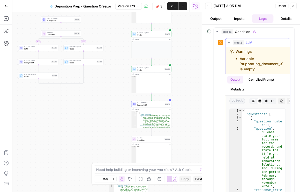
click at [228, 43] on icon "button" at bounding box center [229, 43] width 4 height 4
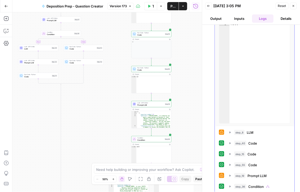
scroll to position [42, 0]
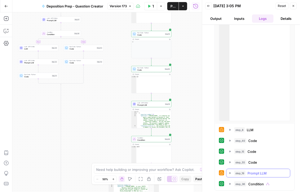
click at [230, 172] on icon "button" at bounding box center [230, 174] width 4 height 4
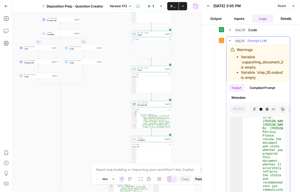
scroll to position [514, 0]
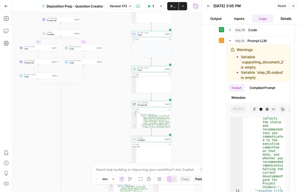
click at [208, 7] on button "Back" at bounding box center [208, 6] width 7 height 7
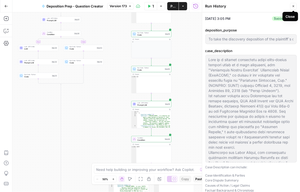
click at [292, 6] on icon "button" at bounding box center [293, 6] width 3 height 3
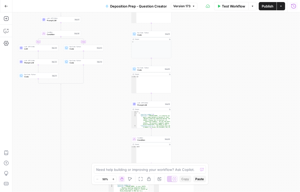
click at [295, 6] on icon "button" at bounding box center [293, 6] width 5 height 5
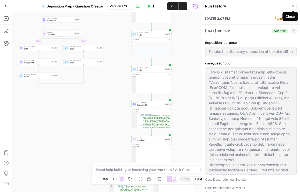
click at [292, 19] on icon "button" at bounding box center [293, 18] width 3 height 3
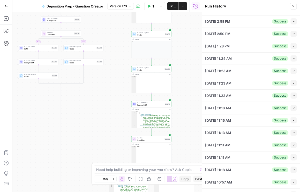
scroll to position [797, 0]
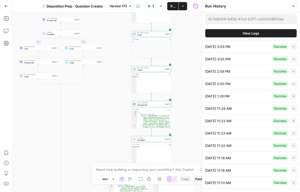
type input "To take the discovery deposition of the plaintiff`s designated building envelop…"
click at [245, 34] on span "View Logs" at bounding box center [251, 33] width 17 height 5
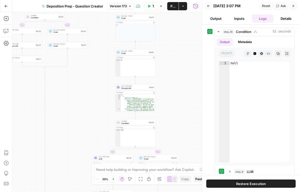
drag, startPoint x: 112, startPoint y: 95, endPoint x: 96, endPoint y: 78, distance: 23.4
click at [96, 78] on div "true false true false true false Workflow Set Inputs Inputs Condition Condition…" at bounding box center [106, 102] width 189 height 180
click at [124, 90] on div "LLM · GPT-5 Mini Prompt LLM Step 19 Copy step Delete step Add Note Test" at bounding box center [135, 87] width 40 height 6
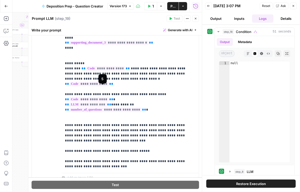
scroll to position [148, 0]
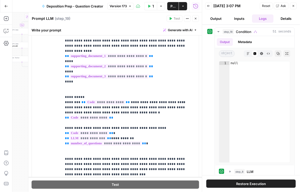
click at [198, 21] on button "Close" at bounding box center [195, 18] width 7 height 7
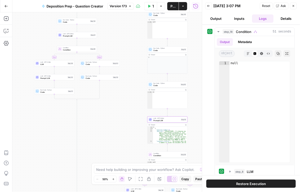
drag, startPoint x: 116, startPoint y: 90, endPoint x: 111, endPoint y: 116, distance: 26.5
click at [117, 120] on div "true false true false true false Workflow Set Inputs Inputs Condition Condition…" at bounding box center [106, 102] width 189 height 180
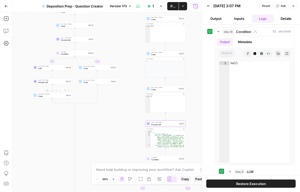
click at [38, 82] on span "Prompt LLM" at bounding box center [51, 82] width 26 height 3
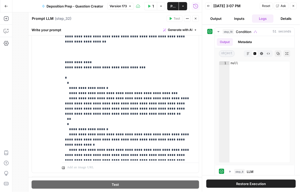
scroll to position [4, 0]
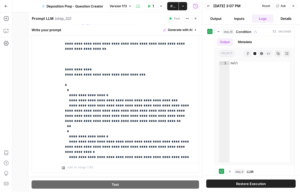
click at [194, 20] on button "Close" at bounding box center [195, 18] width 7 height 7
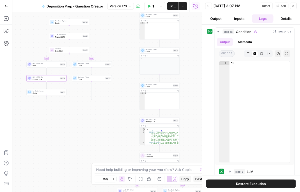
drag, startPoint x: 131, startPoint y: 96, endPoint x: 96, endPoint y: 80, distance: 39.2
click at [96, 80] on div "true false true false true false Workflow Set Inputs Inputs Condition Condition…" at bounding box center [106, 102] width 189 height 180
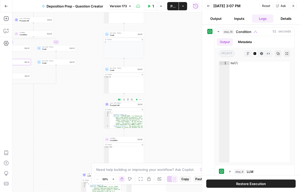
click at [121, 105] on span "Prompt LLM" at bounding box center [123, 105] width 26 height 3
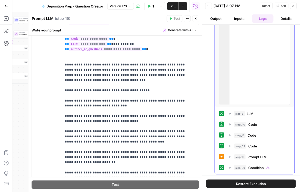
scroll to position [59, 0]
click at [229, 114] on icon "button" at bounding box center [230, 113] width 4 height 4
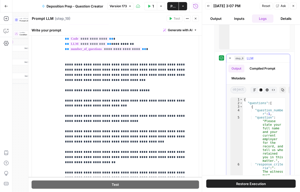
scroll to position [118, 0]
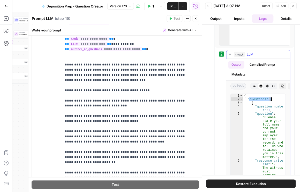
drag, startPoint x: 248, startPoint y: 99, endPoint x: 284, endPoint y: 100, distance: 35.7
click at [284, 100] on div "**********" at bounding box center [258, 140] width 64 height 96
drag, startPoint x: 249, startPoint y: 99, endPoint x: 279, endPoint y: 99, distance: 30.5
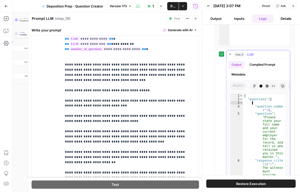
drag, startPoint x: 257, startPoint y: 102, endPoint x: 241, endPoint y: 95, distance: 17.4
click at [241, 95] on div "* 1 2 3 4 5 6 { "questions" : [ { "question_numbe r" : 1 , "question" : "Please…" at bounding box center [257, 140] width 55 height 92
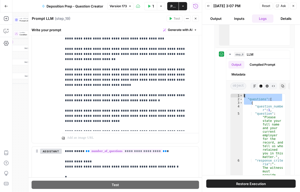
scroll to position [280, 0]
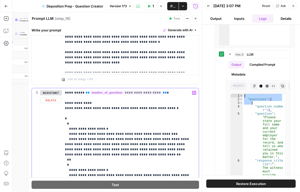
click at [65, 114] on p "**********" at bounding box center [129, 183] width 129 height 186
click at [265, 102] on div "{ "questions" : [ { "question_numbe r" : 1 , "question" : "Please state your fu…" at bounding box center [263, 140] width 40 height 92
drag, startPoint x: 268, startPoint y: 99, endPoint x: 241, endPoint y: 95, distance: 26.6
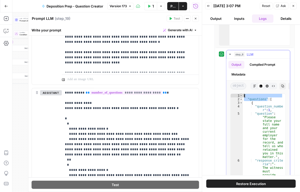
click at [241, 95] on div "**********" at bounding box center [257, 140] width 55 height 92
type textarea "**********"
click at [64, 117] on div "**********" at bounding box center [130, 183] width 137 height 190
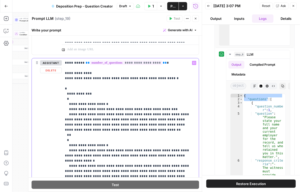
scroll to position [310, 0]
drag, startPoint x: 75, startPoint y: 100, endPoint x: 58, endPoint y: 89, distance: 20.3
click at [58, 89] on div "**********" at bounding box center [115, 163] width 167 height 208
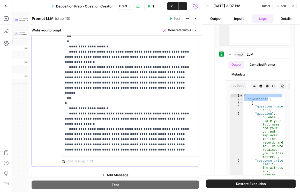
scroll to position [413, 0]
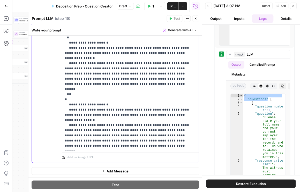
drag, startPoint x: 66, startPoint y: 142, endPoint x: 75, endPoint y: 141, distance: 9.3
click at [75, 141] on p "**********" at bounding box center [129, 53] width 129 height 191
click at [69, 146] on p "**********" at bounding box center [129, 53] width 129 height 191
click at [67, 148] on p "**********" at bounding box center [129, 53] width 129 height 191
drag, startPoint x: 77, startPoint y: 142, endPoint x: 80, endPoint y: 141, distance: 3.5
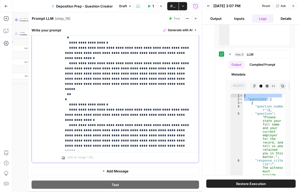
click at [77, 142] on p "**********" at bounding box center [129, 53] width 129 height 191
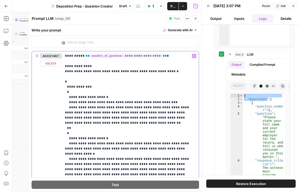
scroll to position [265, 0]
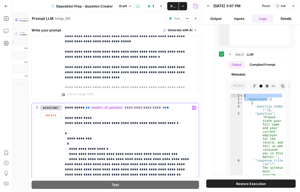
drag, startPoint x: 87, startPoint y: 139, endPoint x: 65, endPoint y: 138, distance: 22.0
click at [196, 19] on icon "button" at bounding box center [195, 18] width 3 height 3
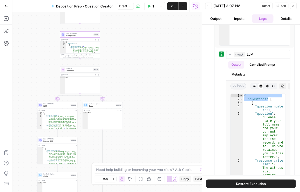
drag, startPoint x: 75, startPoint y: 115, endPoint x: 35, endPoint y: 49, distance: 76.9
click at [35, 49] on div "true false true false true false Workflow Set Inputs Inputs Condition Condition…" at bounding box center [106, 102] width 189 height 180
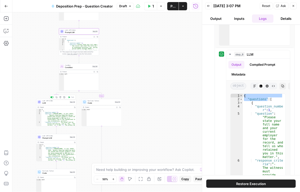
click at [60, 103] on span "LLM" at bounding box center [55, 103] width 26 height 3
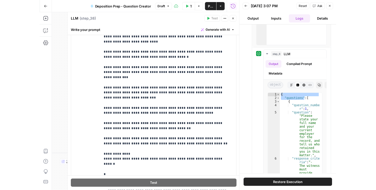
scroll to position [197, 0]
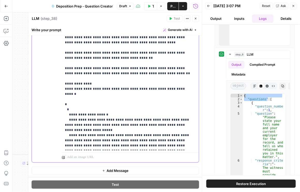
drag, startPoint x: 72, startPoint y: 83, endPoint x: 59, endPoint y: 76, distance: 14.6
click at [59, 76] on div "**********" at bounding box center [115, 51] width 167 height 223
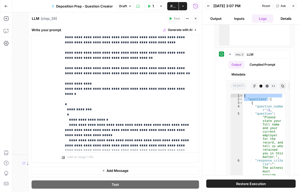
click at [197, 19] on button "Close" at bounding box center [195, 18] width 7 height 7
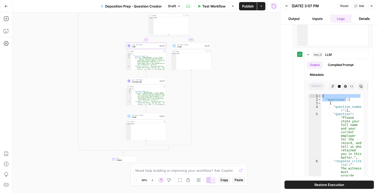
drag, startPoint x: 152, startPoint y: 82, endPoint x: 236, endPoint y: 76, distance: 85.0
click at [236, 76] on div "true false true false true false Workflow Set Inputs Inputs Condition Condition…" at bounding box center [146, 102] width 268 height 180
click at [142, 81] on span "Prompt LLM" at bounding box center [145, 82] width 26 height 3
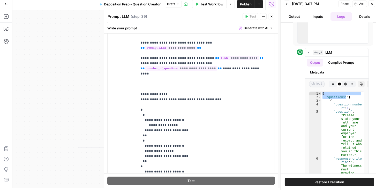
scroll to position [162, 0]
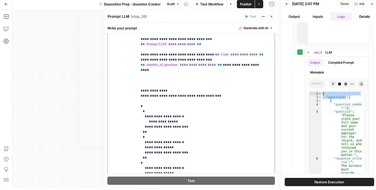
click at [153, 96] on p "**********" at bounding box center [204, 78] width 126 height 217
drag, startPoint x: 149, startPoint y: 99, endPoint x: 136, endPoint y: 94, distance: 14.3
click at [136, 94] on div "**********" at bounding box center [190, 89] width 167 height 223
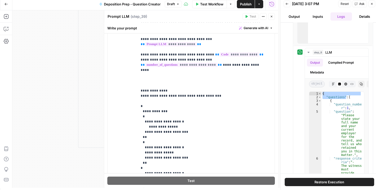
click at [272, 16] on icon "button" at bounding box center [271, 16] width 3 height 3
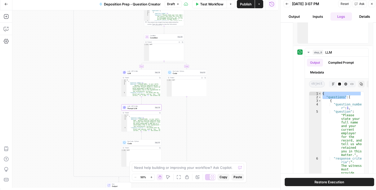
drag, startPoint x: 229, startPoint y: 80, endPoint x: 220, endPoint y: 133, distance: 54.0
click at [219, 133] on div "true false true false true false Workflow Set Inputs Inputs Condition Condition…" at bounding box center [144, 99] width 265 height 178
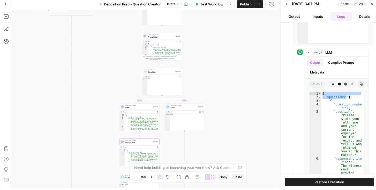
drag, startPoint x: 212, startPoint y: 75, endPoint x: 218, endPoint y: 103, distance: 28.8
click at [218, 103] on div "true false true false true false Workflow Set Inputs Inputs Condition Condition…" at bounding box center [144, 99] width 265 height 178
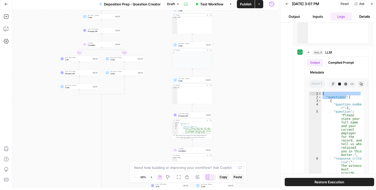
drag, startPoint x: 217, startPoint y: 66, endPoint x: 177, endPoint y: 89, distance: 46.0
click at [241, 117] on div "true false true false true false Workflow Set Inputs Inputs Condition Condition…" at bounding box center [144, 99] width 265 height 178
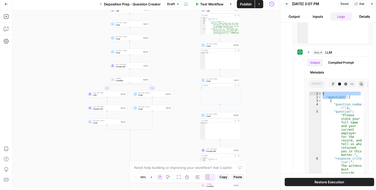
drag, startPoint x: 141, startPoint y: 104, endPoint x: 169, endPoint y: 141, distance: 47.3
click at [170, 141] on div "true false true false true false Workflow Set Inputs Inputs Condition Condition…" at bounding box center [144, 99] width 265 height 178
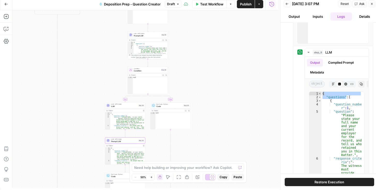
drag, startPoint x: 190, startPoint y: 127, endPoint x: 129, endPoint y: 9, distance: 132.2
click at [129, 9] on div "Go Back Deposition Prep - Question Creator Draft Test Workflow Options Publish …" at bounding box center [139, 93] width 278 height 190
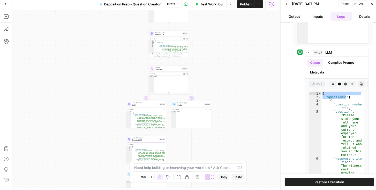
drag, startPoint x: 198, startPoint y: 131, endPoint x: 215, endPoint y: 150, distance: 25.3
click at [215, 150] on div "true false true false true false Workflow Set Inputs Inputs Condition Condition…" at bounding box center [144, 99] width 265 height 178
click at [138, 103] on span "LLM · GPT-5 Mini" at bounding box center [145, 103] width 26 height 2
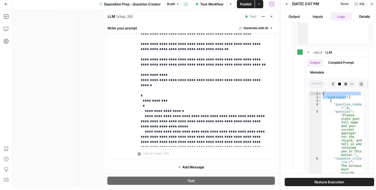
scroll to position [199, 0]
click at [271, 14] on button "Close" at bounding box center [271, 16] width 7 height 7
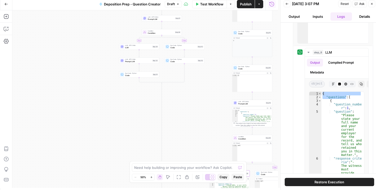
drag, startPoint x: 115, startPoint y: 87, endPoint x: 173, endPoint y: 133, distance: 73.6
click at [173, 133] on div "true false true false true false Workflow Set Inputs Inputs Condition Condition…" at bounding box center [144, 99] width 265 height 178
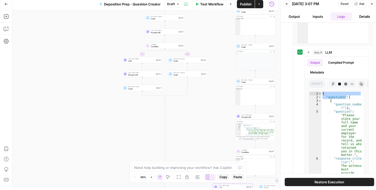
drag, startPoint x: 125, startPoint y: 100, endPoint x: 128, endPoint y: 109, distance: 8.4
click at [128, 109] on div "true false true false true false Workflow Set Inputs Inputs Condition Condition…" at bounding box center [144, 99] width 265 height 178
click at [135, 75] on span "Prompt LLM" at bounding box center [141, 75] width 26 height 3
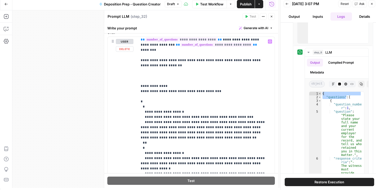
scroll to position [78, 0]
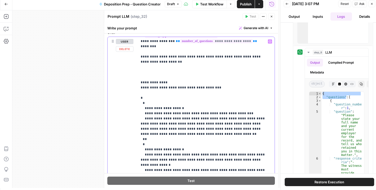
drag, startPoint x: 156, startPoint y: 93, endPoint x: 138, endPoint y: 86, distance: 19.5
click at [138, 86] on div "**********" at bounding box center [204, 142] width 135 height 211
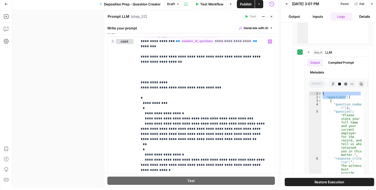
click at [271, 16] on icon "button" at bounding box center [271, 16] width 3 height 3
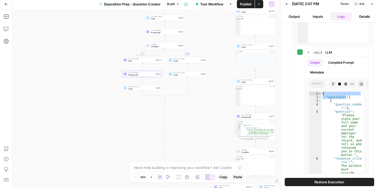
click at [128, 59] on div "LLM · GPT-5 Mini LLM Step 29 Copy step Delete step Add Note Test" at bounding box center [142, 60] width 38 height 4
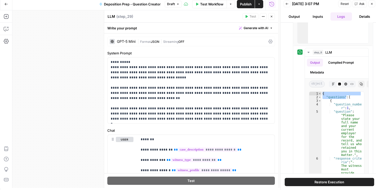
click at [268, 40] on icon at bounding box center [270, 42] width 4 height 4
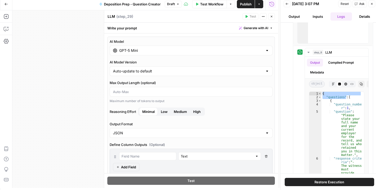
click at [269, 19] on button "Close" at bounding box center [271, 16] width 7 height 7
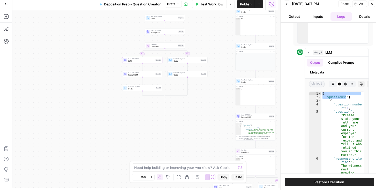
click at [127, 60] on div "LLM · GPT-5 Mini LLM Step 29 Copy step Delete step Add Note Test" at bounding box center [142, 60] width 38 height 4
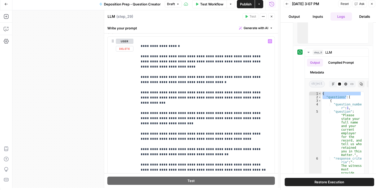
scroll to position [192, 0]
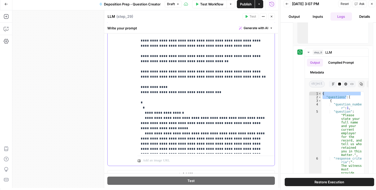
drag, startPoint x: 150, startPoint y: 86, endPoint x: 126, endPoint y: 79, distance: 24.9
click at [126, 79] on div "**********" at bounding box center [190, 54] width 167 height 223
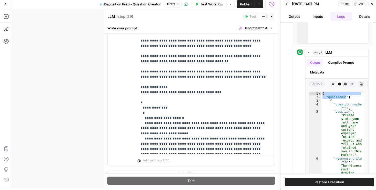
click at [273, 17] on button "Close" at bounding box center [271, 16] width 7 height 7
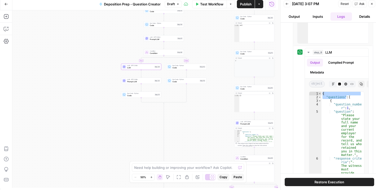
drag, startPoint x: 206, startPoint y: 117, endPoint x: 195, endPoint y: 153, distance: 38.2
click at [196, 158] on div "true false true false true false Workflow Set Inputs Inputs Condition Condition…" at bounding box center [144, 99] width 265 height 178
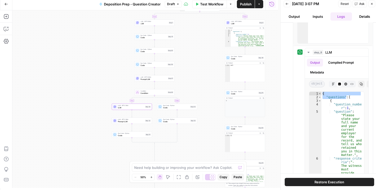
drag, startPoint x: 201, startPoint y: 72, endPoint x: 190, endPoint y: 101, distance: 31.4
click at [202, 99] on div "true false true false true false Workflow Set Inputs Inputs Condition Condition…" at bounding box center [144, 99] width 265 height 178
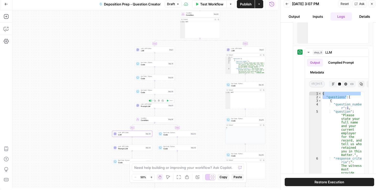
click at [155, 105] on span "Prompt LLM" at bounding box center [154, 106] width 26 height 3
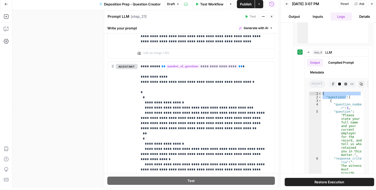
scroll to position [310, 0]
drag, startPoint x: 153, startPoint y: 97, endPoint x: 130, endPoint y: 94, distance: 22.9
click at [130, 94] on div "**********" at bounding box center [190, 163] width 167 height 203
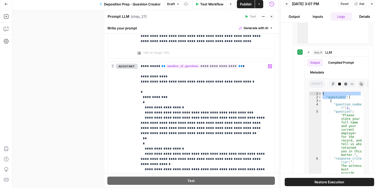
click at [271, 16] on icon "button" at bounding box center [271, 16] width 3 height 3
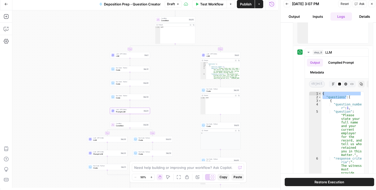
drag, startPoint x: 197, startPoint y: 80, endPoint x: 182, endPoint y: 96, distance: 22.3
click at [182, 96] on div "true false true false true false Workflow Set Inputs Inputs Condition Condition…" at bounding box center [144, 99] width 265 height 178
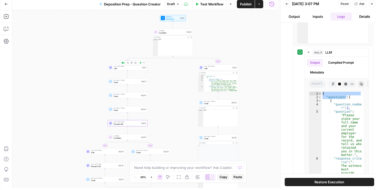
click at [115, 69] on span "LLM" at bounding box center [127, 68] width 27 height 3
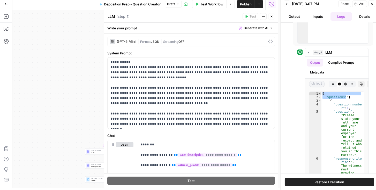
click at [269, 41] on icon at bounding box center [270, 42] width 4 height 4
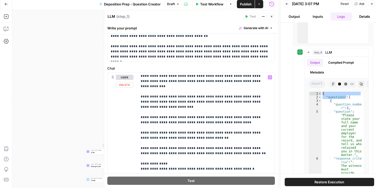
scroll to position [284, 0]
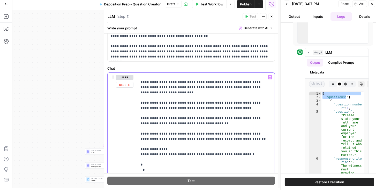
drag, startPoint x: 155, startPoint y: 138, endPoint x: 137, endPoint y: 133, distance: 18.7
click at [137, 133] on div "**********" at bounding box center [190, 184] width 167 height 223
click at [271, 16] on icon "button" at bounding box center [271, 16] width 3 height 3
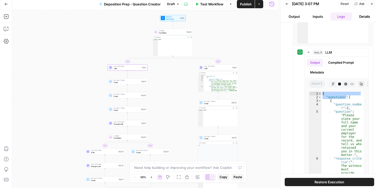
click at [222, 67] on span "LLM" at bounding box center [217, 68] width 27 height 3
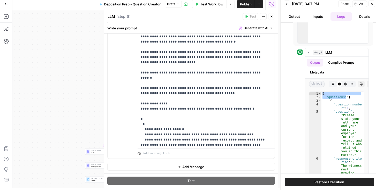
scroll to position [158, 0]
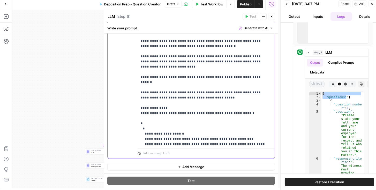
drag, startPoint x: 152, startPoint y: 107, endPoint x: 132, endPoint y: 104, distance: 20.4
click at [132, 104] on div "**********" at bounding box center [190, 47] width 167 height 223
click at [272, 18] on button "Close" at bounding box center [271, 16] width 7 height 7
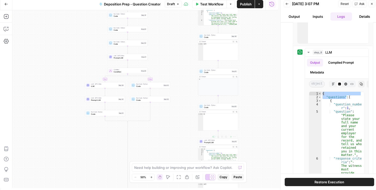
click at [219, 142] on span "Prompt LLM" at bounding box center [217, 142] width 26 height 3
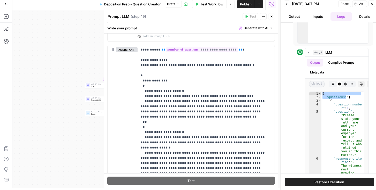
scroll to position [325, 0]
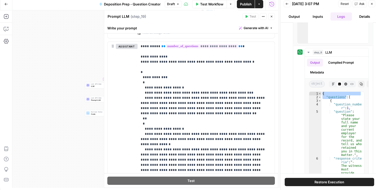
click at [245, 2] on span "Publish" at bounding box center [246, 4] width 12 height 5
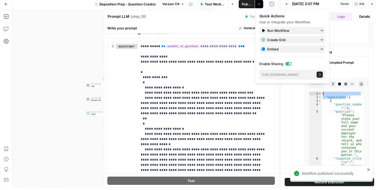
click at [217, 19] on div "Prompt LLM Prompt LLM ( step_19 ) Test Actions Close" at bounding box center [190, 16] width 167 height 7
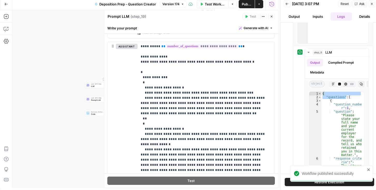
click at [273, 19] on button "Close" at bounding box center [271, 16] width 7 height 7
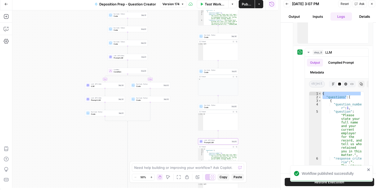
click at [285, 5] on icon "button" at bounding box center [286, 3] width 3 height 3
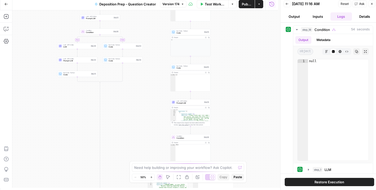
click at [287, 5] on button "Back" at bounding box center [286, 4] width 7 height 7
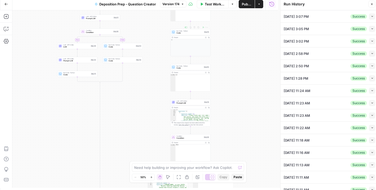
click at [177, 4] on span "Version 174" at bounding box center [170, 4] width 17 height 5
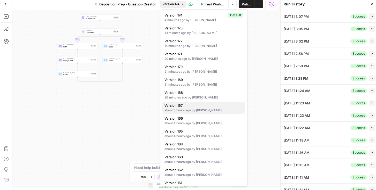
click at [200, 109] on div "about 3 hours ago by [PERSON_NAME]" at bounding box center [203, 110] width 79 height 5
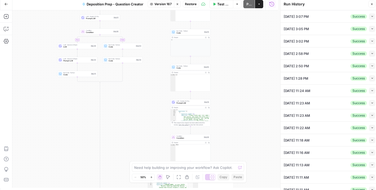
click at [169, 5] on span "Version 167" at bounding box center [162, 4] width 17 height 5
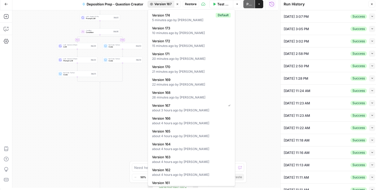
click at [187, 4] on span "Restore" at bounding box center [191, 4] width 12 height 5
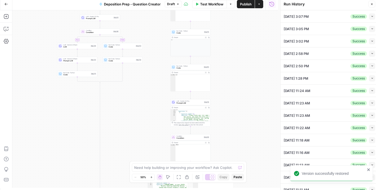
click at [242, 6] on span "Publish" at bounding box center [246, 4] width 12 height 5
click at [132, 105] on div "true false true false true false Workflow Set Inputs Inputs Condition Condition…" at bounding box center [144, 99] width 265 height 178
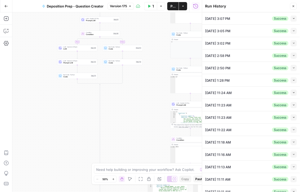
click at [293, 18] on button "Collapse" at bounding box center [293, 19] width 6 height 6
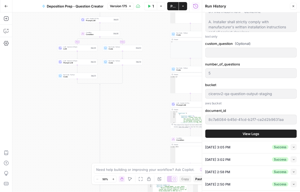
scroll to position [723, 0]
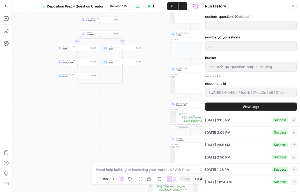
click at [234, 103] on button "View Logs" at bounding box center [250, 107] width 91 height 8
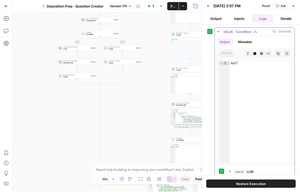
click at [245, 51] on button "Markdown" at bounding box center [248, 53] width 7 height 7
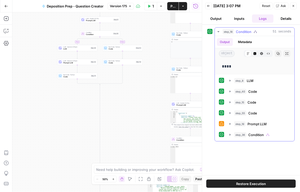
click at [266, 53] on button "Raw Output" at bounding box center [268, 53] width 7 height 7
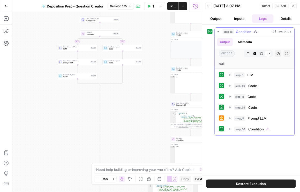
click at [261, 53] on icon "button" at bounding box center [261, 53] width 3 height 3
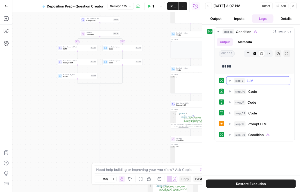
click at [231, 81] on icon "button" at bounding box center [230, 81] width 4 height 4
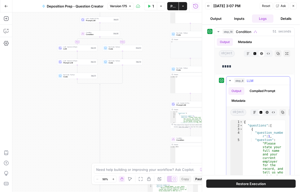
click at [243, 100] on button "Metadata" at bounding box center [238, 101] width 20 height 8
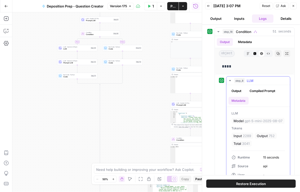
click at [232, 82] on button "step_8 LLM 15 seconds / 1 tasks" at bounding box center [258, 81] width 64 height 8
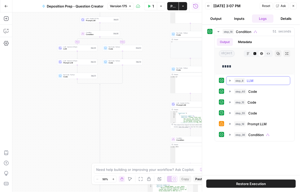
click at [232, 80] on button "step_8 LLM 15 seconds / 1 tasks" at bounding box center [258, 81] width 64 height 8
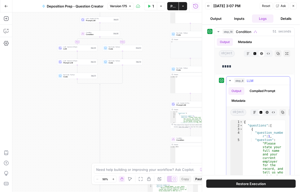
click at [253, 112] on icon "button" at bounding box center [254, 112] width 3 height 3
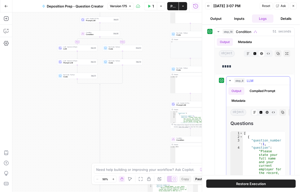
click at [259, 89] on button "Compiled Prompt" at bounding box center [262, 91] width 32 height 8
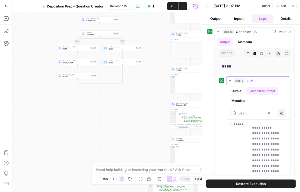
click at [239, 89] on button "Output" at bounding box center [236, 91] width 16 height 8
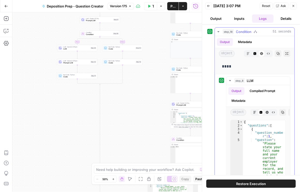
click at [219, 32] on icon "button" at bounding box center [218, 32] width 4 height 4
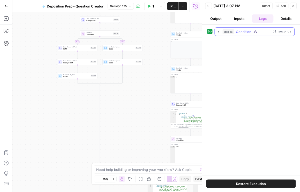
click at [219, 32] on icon "button" at bounding box center [218, 31] width 5 height 5
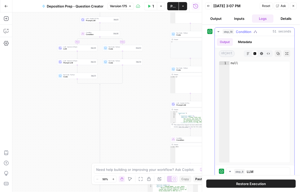
click at [219, 30] on icon "button" at bounding box center [218, 32] width 4 height 4
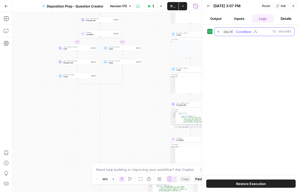
click at [219, 31] on icon "button" at bounding box center [218, 32] width 4 height 4
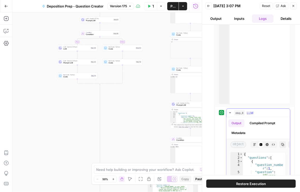
click at [229, 113] on icon "button" at bounding box center [230, 113] width 2 height 1
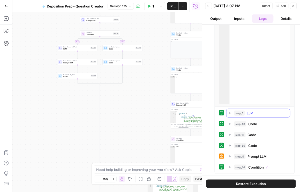
click at [229, 115] on icon "button" at bounding box center [230, 113] width 4 height 4
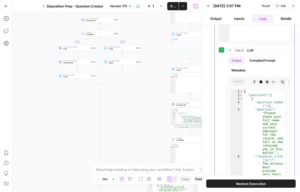
scroll to position [99, 0]
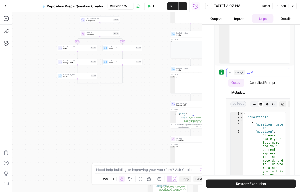
click at [261, 84] on button "Compiled Prompt" at bounding box center [262, 83] width 32 height 8
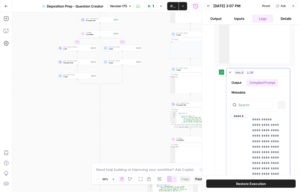
click at [247, 91] on button "Metadata" at bounding box center [238, 93] width 20 height 8
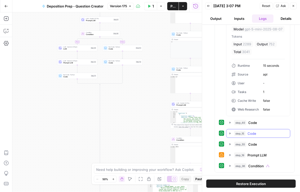
scroll to position [187, 0]
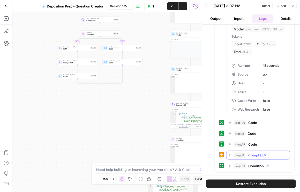
click at [229, 157] on icon "button" at bounding box center [230, 155] width 4 height 4
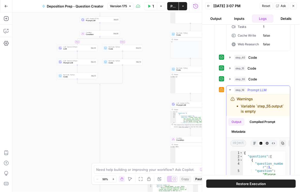
scroll to position [275, 0]
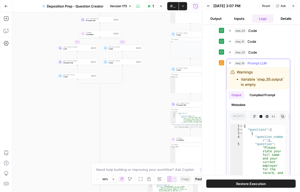
click at [244, 109] on button "Metadata" at bounding box center [238, 105] width 20 height 8
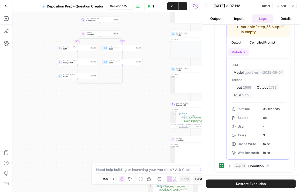
scroll to position [342, 0]
click at [208, 6] on icon "button" at bounding box center [208, 5] width 3 height 3
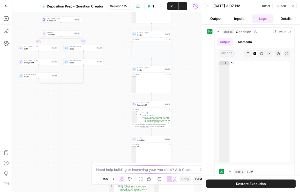
click at [208, 6] on icon "button" at bounding box center [208, 6] width 3 height 2
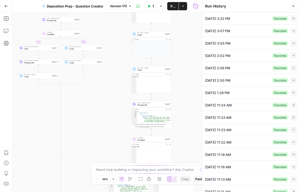
click at [293, 19] on button "Collapse" at bounding box center [293, 19] width 6 height 6
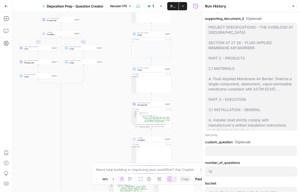
scroll to position [679, 0]
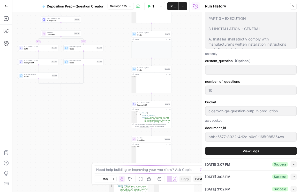
click at [246, 151] on span "View Logs" at bounding box center [251, 151] width 17 height 5
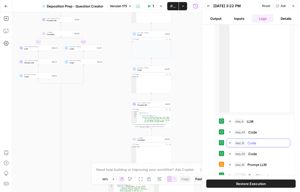
scroll to position [59, 0]
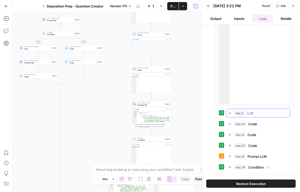
click at [229, 114] on icon "button" at bounding box center [230, 113] width 4 height 4
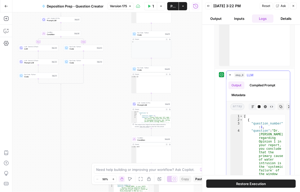
scroll to position [103, 0]
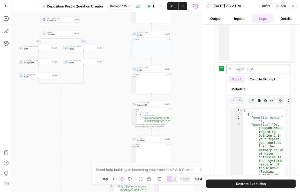
click at [238, 91] on button "Metadata" at bounding box center [238, 90] width 20 height 8
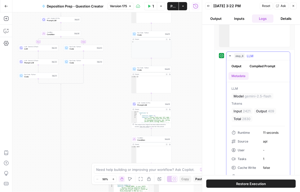
scroll to position [118, 0]
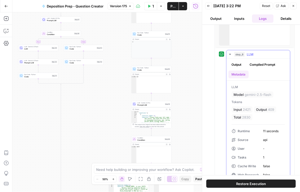
click at [229, 54] on icon "button" at bounding box center [230, 54] width 4 height 4
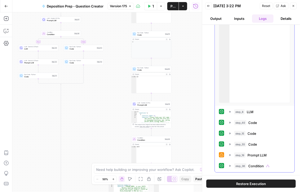
scroll to position [59, 0]
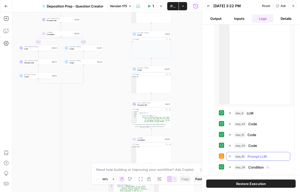
click at [228, 156] on icon "button" at bounding box center [230, 157] width 4 height 4
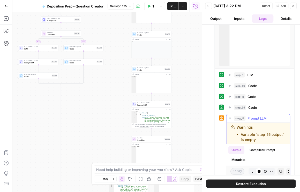
scroll to position [132, 0]
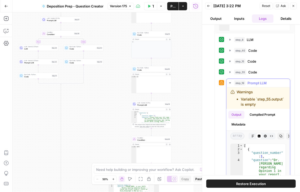
click at [245, 129] on button "Metadata" at bounding box center [238, 125] width 20 height 8
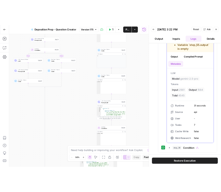
scroll to position [206, 0]
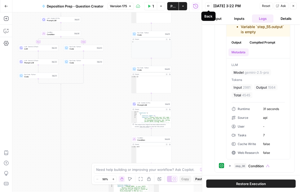
click at [207, 7] on button "Back" at bounding box center [208, 6] width 7 height 7
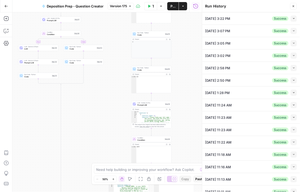
click at [123, 6] on span "Version 175" at bounding box center [118, 6] width 17 height 5
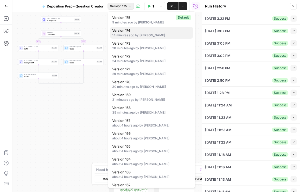
click at [136, 36] on div "14 minutes ago by Daniel Scarr" at bounding box center [151, 35] width 79 height 5
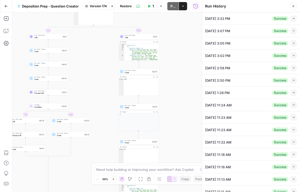
drag, startPoint x: 117, startPoint y: 40, endPoint x: 102, endPoint y: 110, distance: 71.8
click at [102, 111] on div "true false true false true false Workflow Set Inputs Inputs Condition Condition…" at bounding box center [106, 102] width 189 height 180
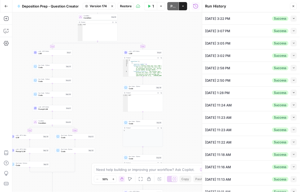
drag, startPoint x: 82, startPoint y: 75, endPoint x: 86, endPoint y: 88, distance: 13.1
click at [86, 88] on div "true false true false true false Workflow Set Inputs Inputs Condition Condition…" at bounding box center [106, 102] width 189 height 180
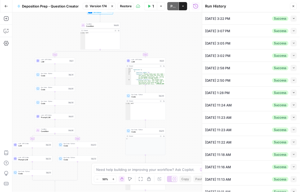
click at [52, 58] on div "LLM · GPT-5 Mini LLM Step 1" at bounding box center [55, 61] width 40 height 6
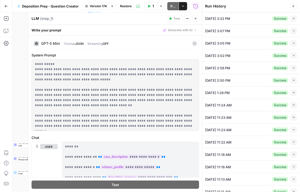
click at [192, 43] on icon at bounding box center [194, 44] width 4 height 4
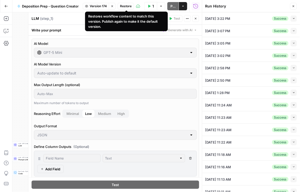
click at [124, 8] on span "Restore" at bounding box center [126, 6] width 12 height 5
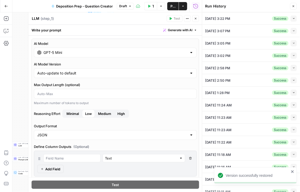
click at [68, 116] on button "Minimal" at bounding box center [72, 114] width 19 height 8
click at [194, 20] on icon "button" at bounding box center [195, 18] width 3 height 3
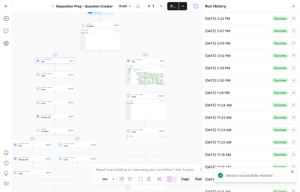
click at [148, 60] on span "LLM · GPT-5 Mini" at bounding box center [144, 60] width 27 height 2
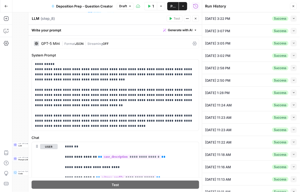
click at [192, 43] on icon at bounding box center [194, 44] width 4 height 4
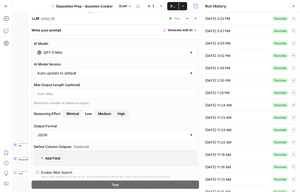
click at [72, 114] on span "Minimal" at bounding box center [72, 113] width 12 height 5
click at [194, 20] on button "Close" at bounding box center [195, 18] width 7 height 7
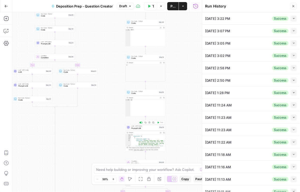
click at [133, 128] on span "Prompt LLM" at bounding box center [144, 128] width 26 height 3
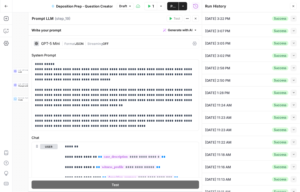
click at [193, 43] on icon at bounding box center [194, 44] width 4 height 4
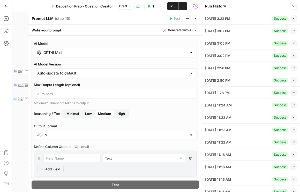
click at [87, 112] on span "Low" at bounding box center [88, 113] width 7 height 5
click at [196, 17] on icon "button" at bounding box center [195, 18] width 3 height 3
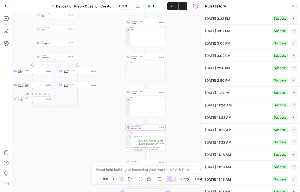
click at [29, 86] on span "Prompt LLM" at bounding box center [31, 86] width 26 height 3
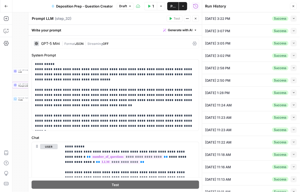
click at [192, 42] on icon at bounding box center [194, 44] width 4 height 4
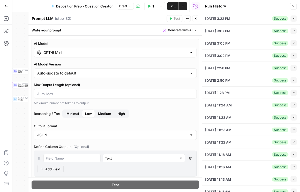
click at [197, 18] on icon "button" at bounding box center [195, 18] width 3 height 3
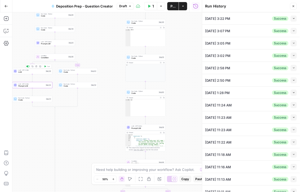
click at [27, 72] on span "LLM" at bounding box center [31, 72] width 26 height 3
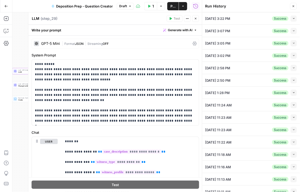
click at [190, 43] on div "GPT-5 Mini | Format JSON | Streaming OFF" at bounding box center [115, 44] width 167 height 10
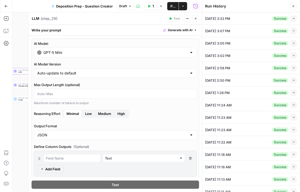
click at [197, 19] on button "Close" at bounding box center [195, 18] width 7 height 7
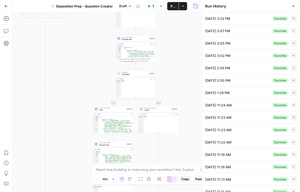
drag, startPoint x: 111, startPoint y: 133, endPoint x: 101, endPoint y: 44, distance: 89.4
click at [101, 44] on div "true false true false true false Workflow Set Inputs Inputs Condition Condition…" at bounding box center [106, 102] width 189 height 180
click at [172, 8] on span "Publish" at bounding box center [172, 6] width 5 height 5
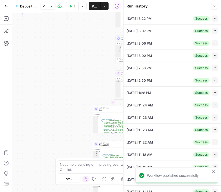
click at [212, 18] on button "Collapse" at bounding box center [215, 19] width 6 height 6
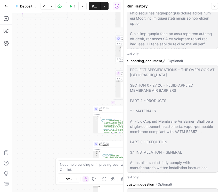
scroll to position [664, 0]
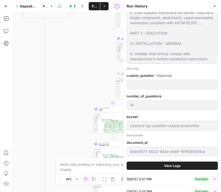
click at [214, 6] on icon "button" at bounding box center [214, 6] width 3 height 3
type input "To take the discovery deposition of the plaintiff`s designated building envelop…"
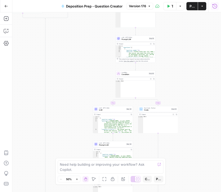
click at [214, 8] on icon "button" at bounding box center [215, 6] width 5 height 5
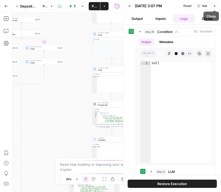
click at [133, 5] on button "Back" at bounding box center [130, 6] width 7 height 7
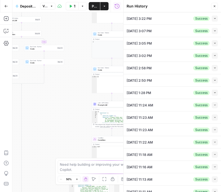
click at [215, 5] on icon "button" at bounding box center [214, 6] width 3 height 3
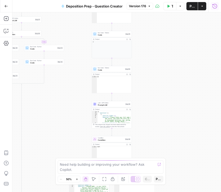
click at [215, 6] on icon "button" at bounding box center [215, 6] width 5 height 5
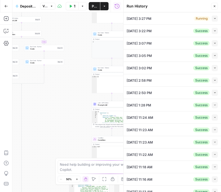
click at [214, 18] on icon "button" at bounding box center [215, 18] width 3 height 3
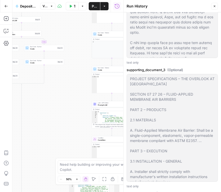
scroll to position [649, 0]
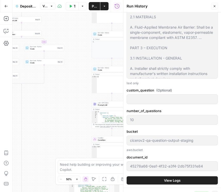
type input "To take the discovery deposition of the plaintiff`s designated building envelop…"
click at [168, 181] on span "View Logs" at bounding box center [172, 180] width 17 height 5
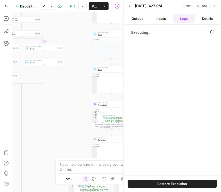
click at [162, 18] on button "Inputs" at bounding box center [160, 18] width 21 height 8
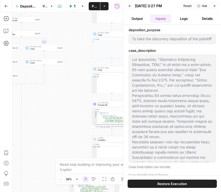
type input "To take the discovery deposition of the plaintiff`s designated building envelop…"
click at [138, 17] on button "Output" at bounding box center [137, 18] width 21 height 8
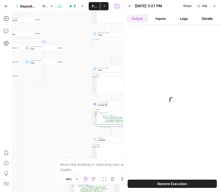
click at [160, 20] on button "Inputs" at bounding box center [160, 18] width 21 height 8
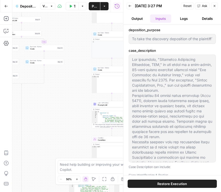
type input "To take the discovery deposition of the plaintiff`s designated building envelop…"
click at [175, 18] on button "Logs" at bounding box center [184, 18] width 21 height 8
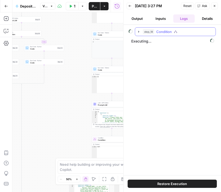
click at [138, 30] on icon "button" at bounding box center [139, 32] width 4 height 4
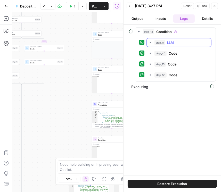
click at [151, 42] on icon "button" at bounding box center [150, 43] width 1 height 2
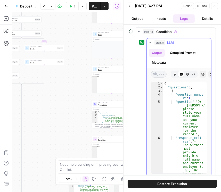
click at [160, 61] on button "Metadata" at bounding box center [159, 63] width 20 height 8
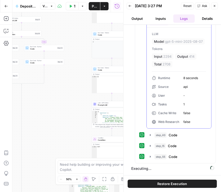
scroll to position [45, 0]
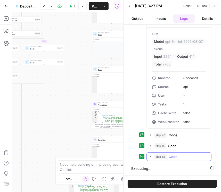
click at [151, 158] on icon "button" at bounding box center [151, 157] width 4 height 4
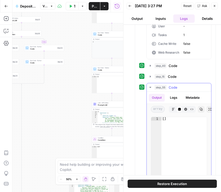
scroll to position [119, 0]
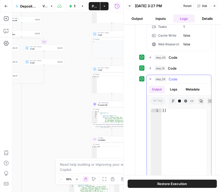
click at [151, 81] on icon "button" at bounding box center [151, 79] width 4 height 4
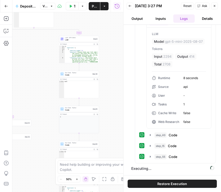
drag, startPoint x: 74, startPoint y: 95, endPoint x: 40, endPoint y: 129, distance: 48.4
click at [40, 171] on div "true false true false true false Workflow Set Inputs Inputs Condition Condition…" at bounding box center [67, 102] width 111 height 180
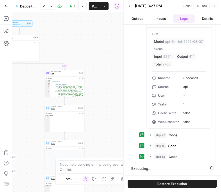
drag, startPoint x: 15, startPoint y: 109, endPoint x: 21, endPoint y: 104, distance: 7.3
click at [13, 114] on div "true false true false true false Workflow Set Inputs Inputs Condition Condition…" at bounding box center [67, 102] width 111 height 180
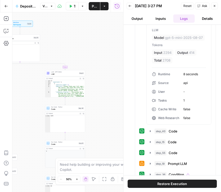
drag, startPoint x: 34, startPoint y: 98, endPoint x: 61, endPoint y: 94, distance: 28.0
click at [61, 94] on div "true false true false true false Workflow Set Inputs Inputs Condition Condition…" at bounding box center [67, 102] width 111 height 180
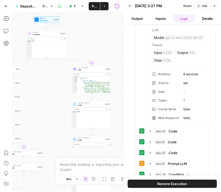
scroll to position [175, 0]
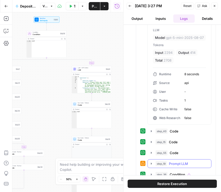
click at [149, 167] on button "step_19 Prompt LLM 39 seconds / 2 tasks" at bounding box center [180, 164] width 64 height 8
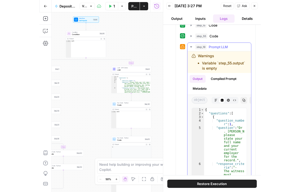
scroll to position [293, 0]
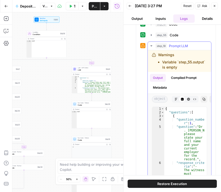
click at [160, 92] on button "Metadata" at bounding box center [160, 88] width 20 height 8
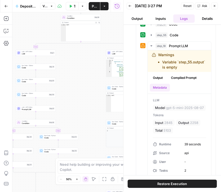
drag, startPoint x: 61, startPoint y: 77, endPoint x: 88, endPoint y: 64, distance: 30.7
click at [88, 64] on div "true false true false true false Workflow Set Inputs Inputs Condition Condition…" at bounding box center [67, 102] width 111 height 180
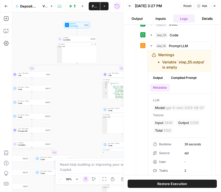
drag, startPoint x: 91, startPoint y: 74, endPoint x: 89, endPoint y: 82, distance: 8.0
click at [89, 82] on div "true false true false true false Workflow Set Inputs Inputs Condition Condition…" at bounding box center [67, 102] width 111 height 180
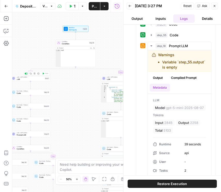
click at [29, 80] on span "LLM" at bounding box center [30, 79] width 27 height 3
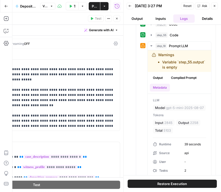
click at [114, 19] on button "Close" at bounding box center [117, 18] width 7 height 7
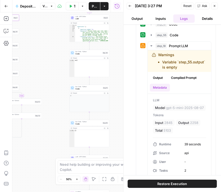
drag, startPoint x: 71, startPoint y: 121, endPoint x: 39, endPoint y: 59, distance: 69.7
click at [39, 59] on div "true false true false true false Workflow Set Inputs Inputs Condition Condition…" at bounding box center [67, 102] width 111 height 180
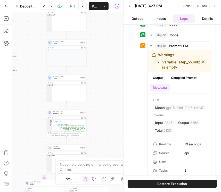
click at [41, 73] on div "true false true false true false Workflow Set Inputs Inputs Condition Condition…" at bounding box center [67, 102] width 111 height 180
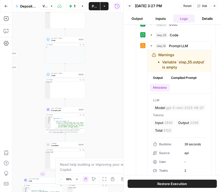
click at [59, 110] on span "Prompt LLM" at bounding box center [64, 111] width 26 height 3
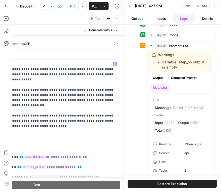
click at [114, 43] on icon at bounding box center [116, 44] width 4 height 4
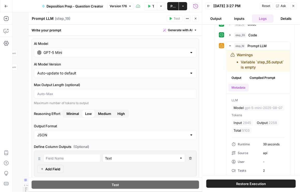
click at [43, 54] on div "GPT-5 Mini" at bounding box center [115, 53] width 163 height 10
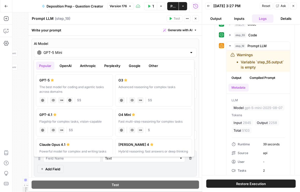
click at [59, 81] on div "GPT-5" at bounding box center [74, 80] width 70 height 5
type input "GPT-5"
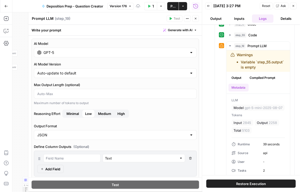
click at [72, 118] on div "Reasoning Effort Minimal Low Medium High" at bounding box center [115, 115] width 163 height 10
click at [73, 113] on span "Minimal" at bounding box center [72, 113] width 12 height 5
click at [195, 19] on icon "button" at bounding box center [195, 18] width 3 height 3
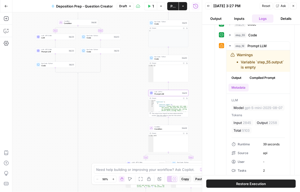
drag, startPoint x: 110, startPoint y: 102, endPoint x: 213, endPoint y: 86, distance: 103.5
click at [213, 86] on body "Rhetoric New Home Browse Your Data Usage Settings Recent Grids Brett Test Workf…" at bounding box center [150, 96] width 300 height 192
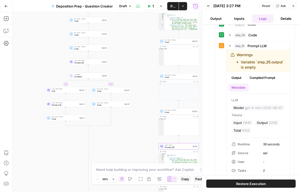
drag, startPoint x: 100, startPoint y: 95, endPoint x: 111, endPoint y: 151, distance: 57.2
click at [111, 151] on div "true false true false true false Workflow Set Inputs Inputs Condition Condition…" at bounding box center [106, 102] width 189 height 180
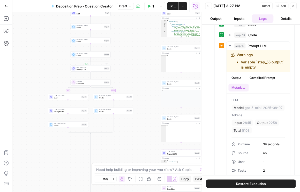
drag, startPoint x: 128, startPoint y: 59, endPoint x: 130, endPoint y: 83, distance: 24.1
click at [131, 82] on div "true false true false true false Workflow Set Inputs Inputs Condition Condition…" at bounding box center [106, 102] width 189 height 180
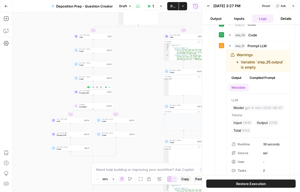
click at [80, 93] on span "Prompt LLM" at bounding box center [92, 93] width 26 height 3
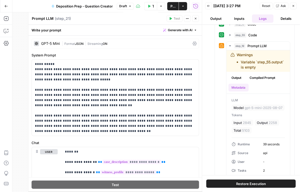
click at [192, 43] on icon at bounding box center [194, 44] width 4 height 4
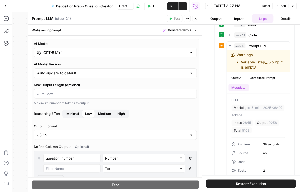
click at [185, 50] on div "GPT-5 Mini" at bounding box center [115, 53] width 163 height 10
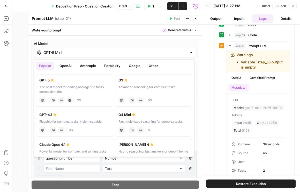
click at [88, 85] on div "The best model for coding and agentic tasks across domains" at bounding box center [74, 89] width 70 height 9
type input "GPT-5"
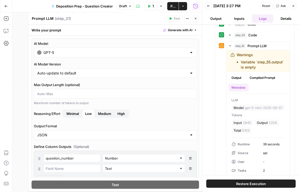
click at [74, 113] on span "Minimal" at bounding box center [72, 113] width 12 height 5
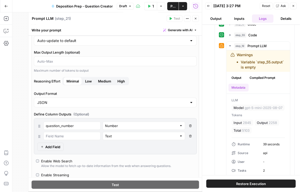
scroll to position [44, 0]
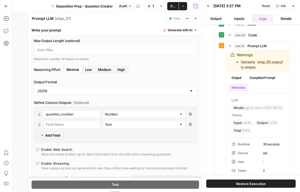
click at [189, 114] on icon "button" at bounding box center [190, 114] width 3 height 3
type input "Text"
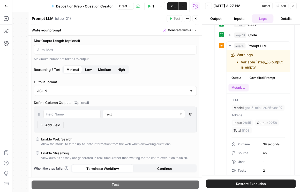
click at [189, 114] on icon "button" at bounding box center [190, 114] width 3 height 3
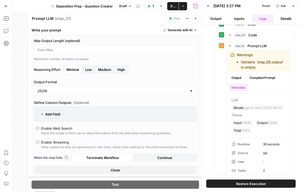
click at [195, 19] on icon "button" at bounding box center [195, 18] width 3 height 3
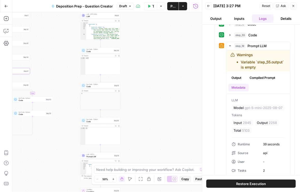
drag, startPoint x: 138, startPoint y: 72, endPoint x: 55, endPoint y: 51, distance: 85.8
click at [55, 51] on div "true false true false true false Workflow Set Inputs Inputs Condition Condition…" at bounding box center [106, 102] width 189 height 180
click at [99, 157] on span "Prompt LLM" at bounding box center [100, 157] width 26 height 3
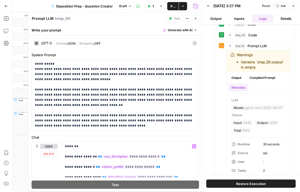
scroll to position [0, 0]
click at [195, 43] on div "GPT-5 | Format JSON | Streaming OFF" at bounding box center [115, 44] width 167 height 10
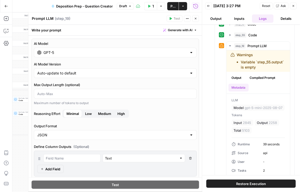
click at [172, 9] on button "Publish" at bounding box center [172, 6] width 11 height 8
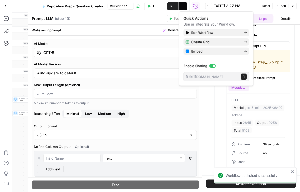
click at [136, 27] on div "Write your prompt Generate with AI" at bounding box center [115, 30] width 174 height 11
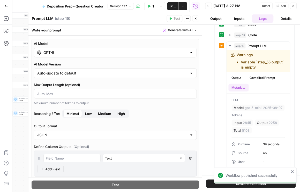
click at [221, 186] on div "Workflow published successfully" at bounding box center [254, 187] width 83 height 2
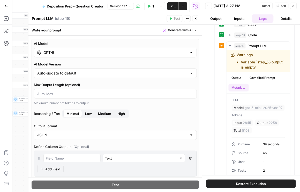
click at [221, 186] on button "Restore Execution" at bounding box center [250, 184] width 89 height 8
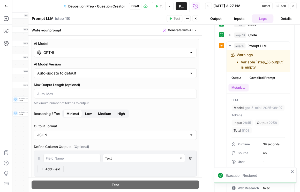
click at [209, 3] on button "Back" at bounding box center [208, 6] width 7 height 7
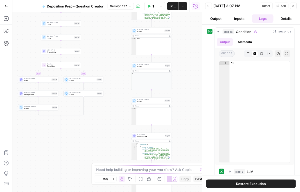
click at [210, 5] on button "Back" at bounding box center [208, 6] width 7 height 7
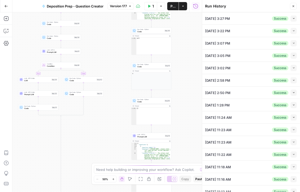
click at [292, 19] on icon "button" at bounding box center [293, 18] width 3 height 3
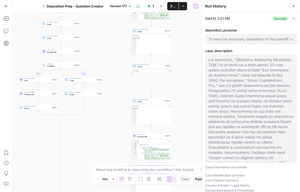
click at [292, 19] on icon "button" at bounding box center [293, 18] width 3 height 3
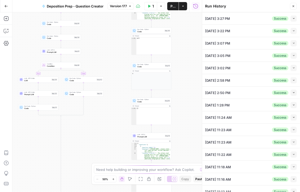
click at [292, 18] on icon "button" at bounding box center [293, 18] width 3 height 3
type input "To take the discovery deposition of the plaintiff`s designated building envelop…"
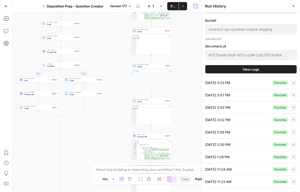
scroll to position [753, 0]
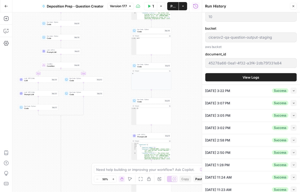
click at [236, 75] on button "View Logs" at bounding box center [250, 77] width 91 height 8
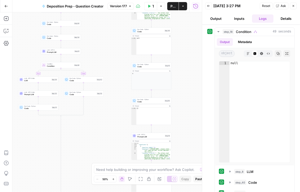
click at [235, 18] on button "Inputs" at bounding box center [239, 18] width 21 height 8
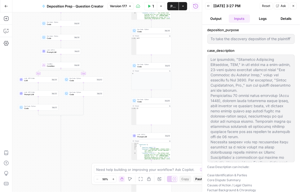
click at [268, 4] on span "Reset" at bounding box center [266, 6] width 8 height 5
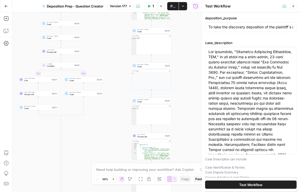
click at [257, 186] on span "Test Workflow" at bounding box center [250, 185] width 23 height 5
type input "To take the discovery deposition of the plaintiff`s designated building envelop…"
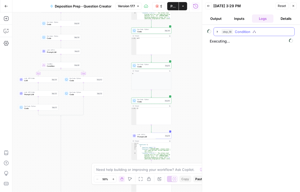
click at [217, 31] on icon "button" at bounding box center [217, 32] width 1 height 2
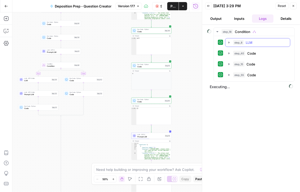
click at [227, 41] on icon "button" at bounding box center [229, 43] width 4 height 4
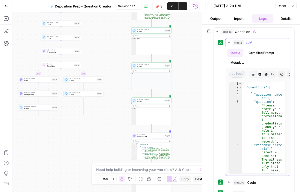
click at [239, 65] on button "Metadata" at bounding box center [237, 63] width 20 height 8
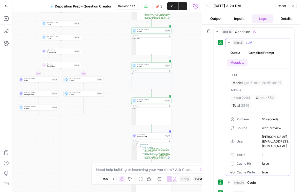
click at [231, 42] on button "step_8 LLM 10 seconds / 1 tasks" at bounding box center [257, 42] width 65 height 8
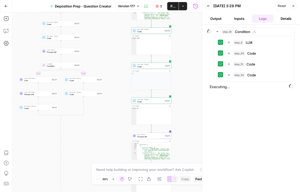
click at [236, 82] on div "step_18 Condition step_8 LLM 10 seconds / 1 tasks step_40 Code 199 ms / 1 tasks…" at bounding box center [250, 108] width 87 height 162
drag, startPoint x: 255, startPoint y: 101, endPoint x: 252, endPoint y: 100, distance: 3.0
click at [255, 100] on div "step_18 Condition step_8 LLM 10 seconds / 1 tasks step_40 Code 199 ms / 1 tasks…" at bounding box center [250, 108] width 87 height 162
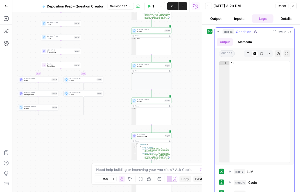
scroll to position [42, 0]
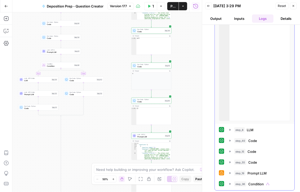
click at [230, 173] on icon "button" at bounding box center [229, 174] width 1 height 2
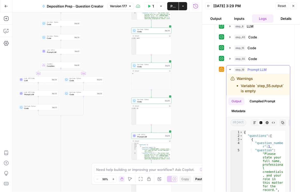
scroll to position [160, 0]
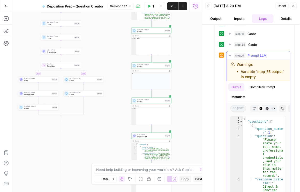
click at [234, 101] on button "Metadata" at bounding box center [238, 98] width 20 height 8
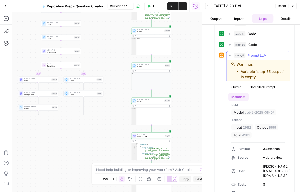
scroll to position [198, 0]
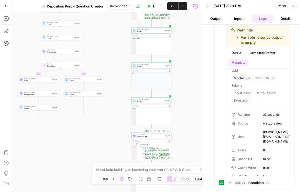
click at [155, 137] on span "Prompt LLM" at bounding box center [150, 137] width 26 height 3
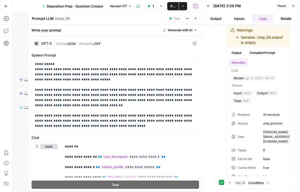
click at [192, 42] on icon at bounding box center [194, 44] width 4 height 4
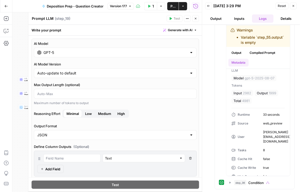
click at [129, 56] on div "GPT-5" at bounding box center [115, 53] width 163 height 10
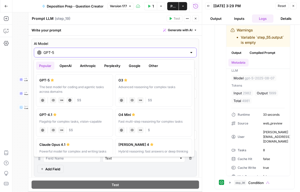
click at [126, 6] on span "Version 177" at bounding box center [118, 6] width 17 height 5
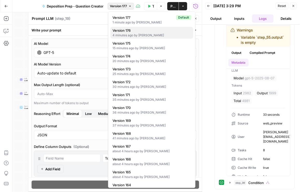
click at [127, 30] on span "Version 176" at bounding box center [150, 30] width 76 height 5
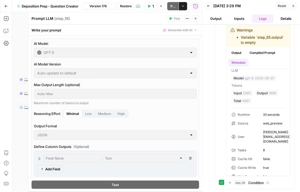
type input "GPT-5 Mini"
click at [195, 21] on button "Close" at bounding box center [195, 18] width 7 height 7
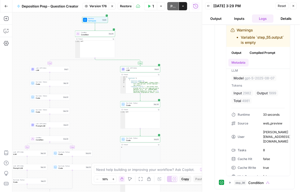
drag, startPoint x: 118, startPoint y: 49, endPoint x: 107, endPoint y: 122, distance: 73.9
click at [107, 122] on div "true false true false true false Workflow Set Inputs Inputs Condition Condition…" at bounding box center [106, 102] width 189 height 180
click at [135, 69] on span "LLM" at bounding box center [139, 70] width 27 height 3
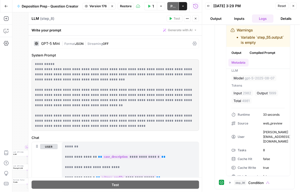
click at [192, 42] on icon at bounding box center [194, 44] width 4 height 4
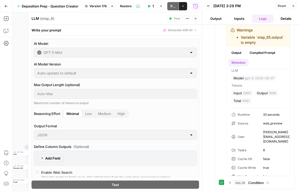
click at [196, 20] on icon "button" at bounding box center [195, 18] width 3 height 3
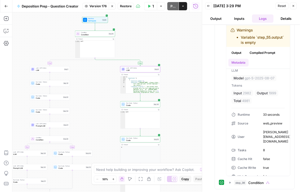
click at [44, 71] on span "LLM" at bounding box center [49, 70] width 27 height 3
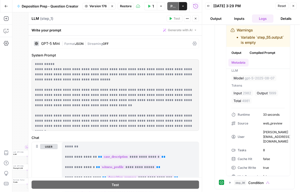
click at [189, 43] on div "GPT-5 Mini | Format JSON | Streaming OFF" at bounding box center [115, 44] width 167 height 10
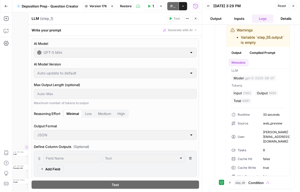
click at [195, 20] on button "Close" at bounding box center [195, 18] width 7 height 7
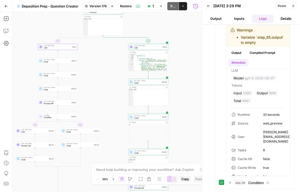
drag, startPoint x: 90, startPoint y: 100, endPoint x: 90, endPoint y: 89, distance: 11.4
click at [92, 87] on div "true false true false true false Workflow Set Inputs Inputs Condition Condition…" at bounding box center [106, 102] width 189 height 180
click at [61, 103] on span "Prompt LLM" at bounding box center [57, 103] width 26 height 3
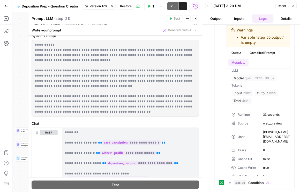
scroll to position [0, 0]
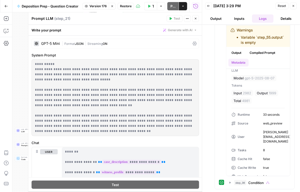
click at [194, 42] on div "GPT-5 Mini | Format JSON | Streaming ON" at bounding box center [115, 44] width 167 height 10
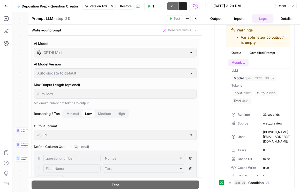
click at [197, 18] on button "Close" at bounding box center [195, 18] width 7 height 7
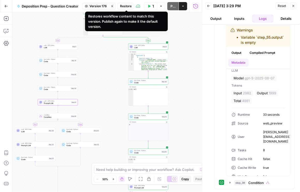
click at [124, 7] on span "Restore" at bounding box center [126, 6] width 12 height 5
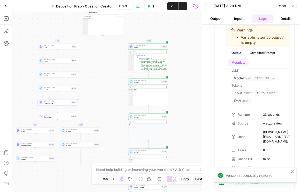
click at [172, 7] on span "Publish" at bounding box center [172, 6] width 5 height 5
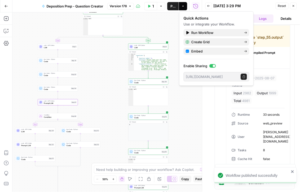
click at [125, 5] on span "Version 178" at bounding box center [118, 6] width 17 height 5
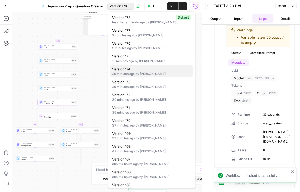
click at [131, 72] on div "20 minutes ago by [PERSON_NAME]" at bounding box center [151, 74] width 79 height 5
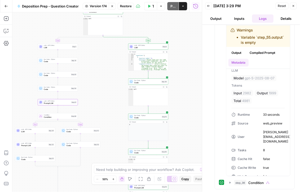
click at [106, 5] on span "Version 174" at bounding box center [98, 6] width 17 height 5
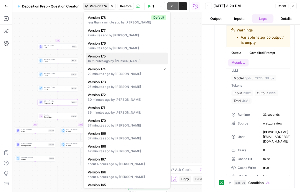
click at [101, 56] on span "Version 175" at bounding box center [126, 56] width 76 height 5
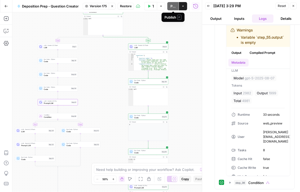
click at [129, 7] on span "Restore" at bounding box center [126, 6] width 12 height 5
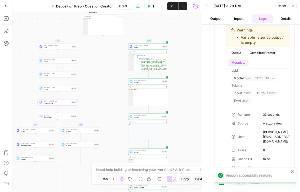
click at [172, 8] on span "Publish" at bounding box center [172, 6] width 5 height 5
click at [108, 110] on div "true false true false true false Workflow Set Inputs Inputs Condition Condition…" at bounding box center [106, 102] width 189 height 180
